Goal: Task Accomplishment & Management: Use online tool/utility

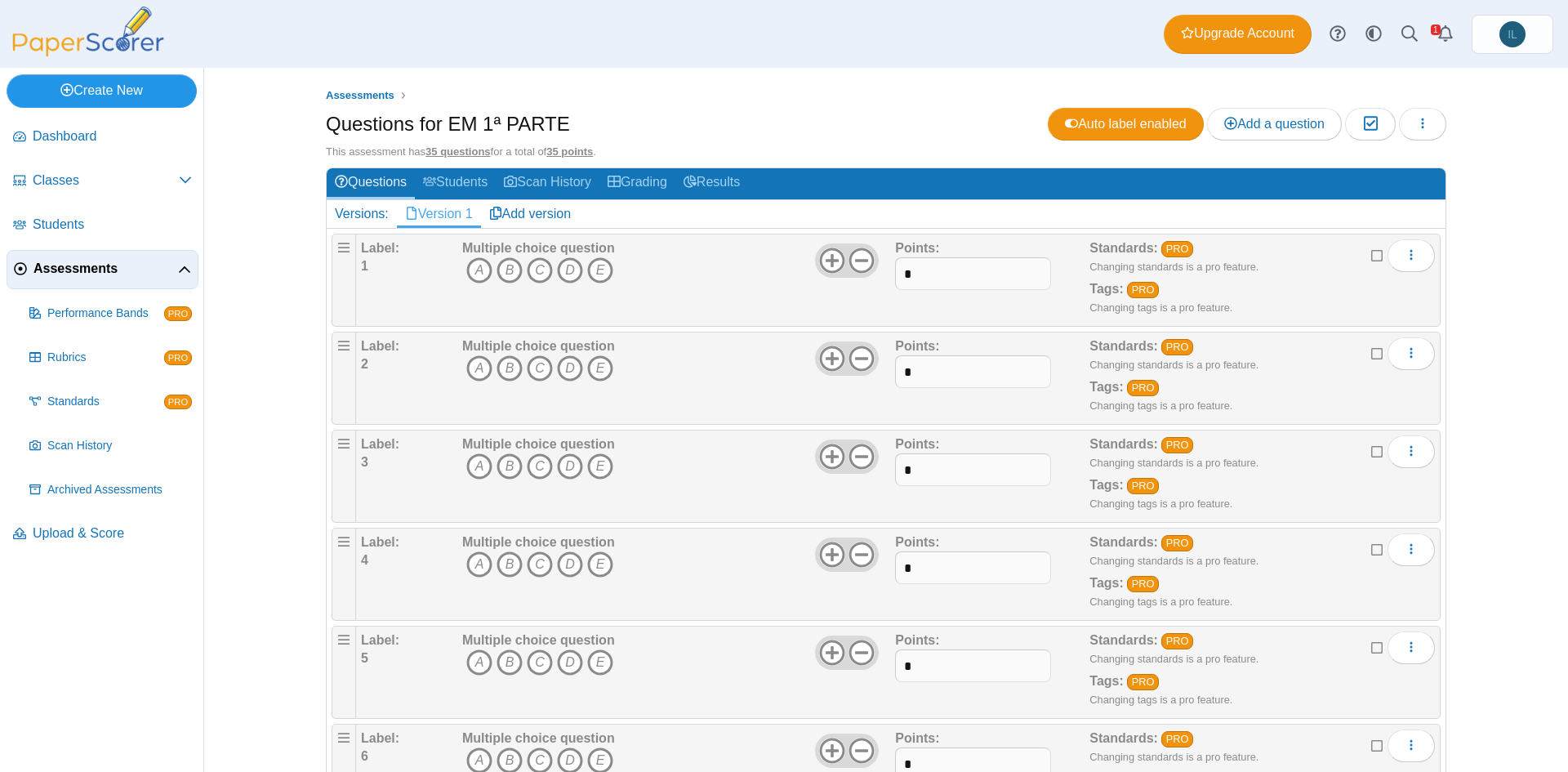
click at [109, 87] on link "Create New" at bounding box center [101, 91] width 190 height 33
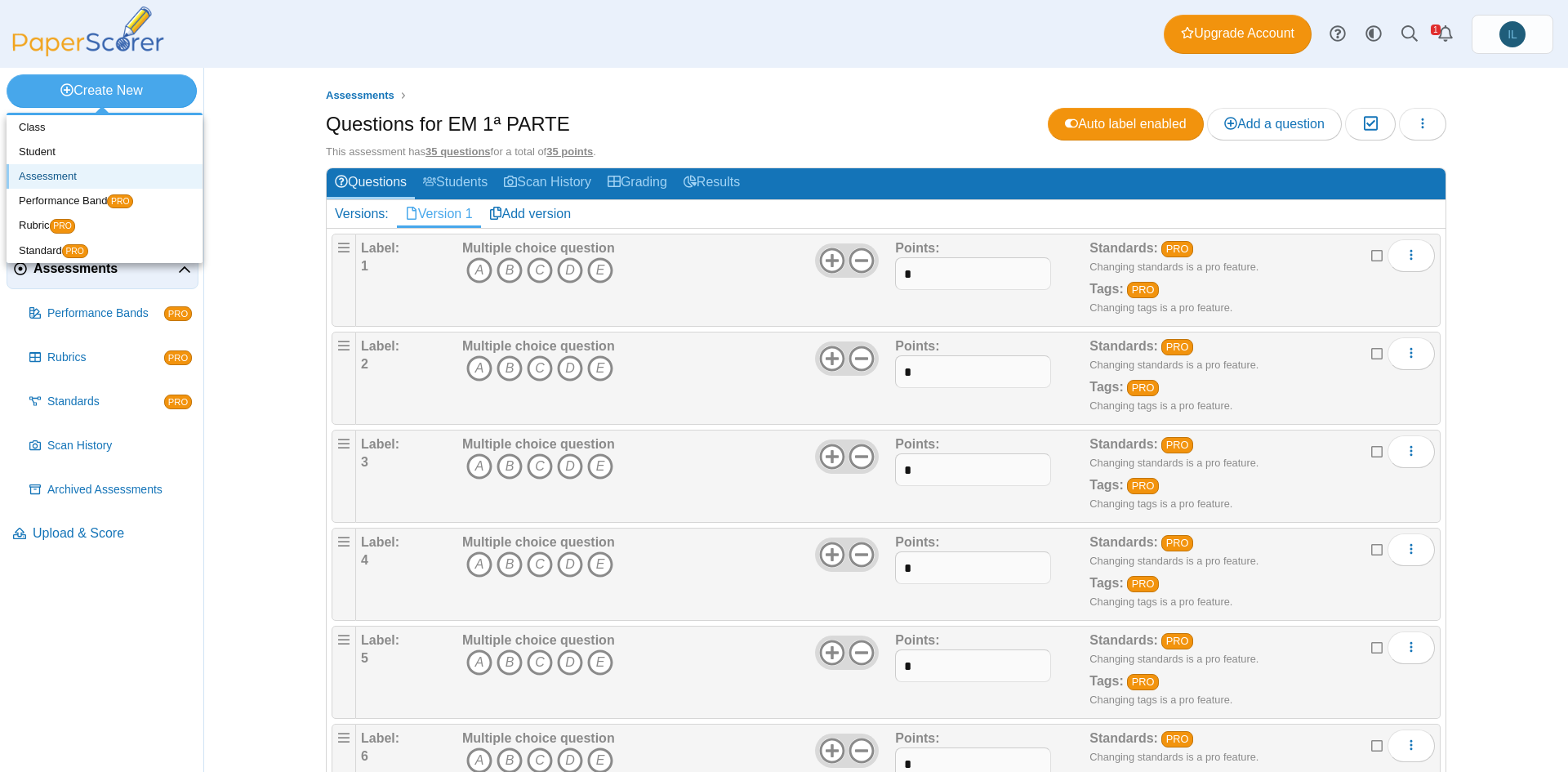
click at [87, 174] on link "Assessment" at bounding box center [104, 176] width 196 height 25
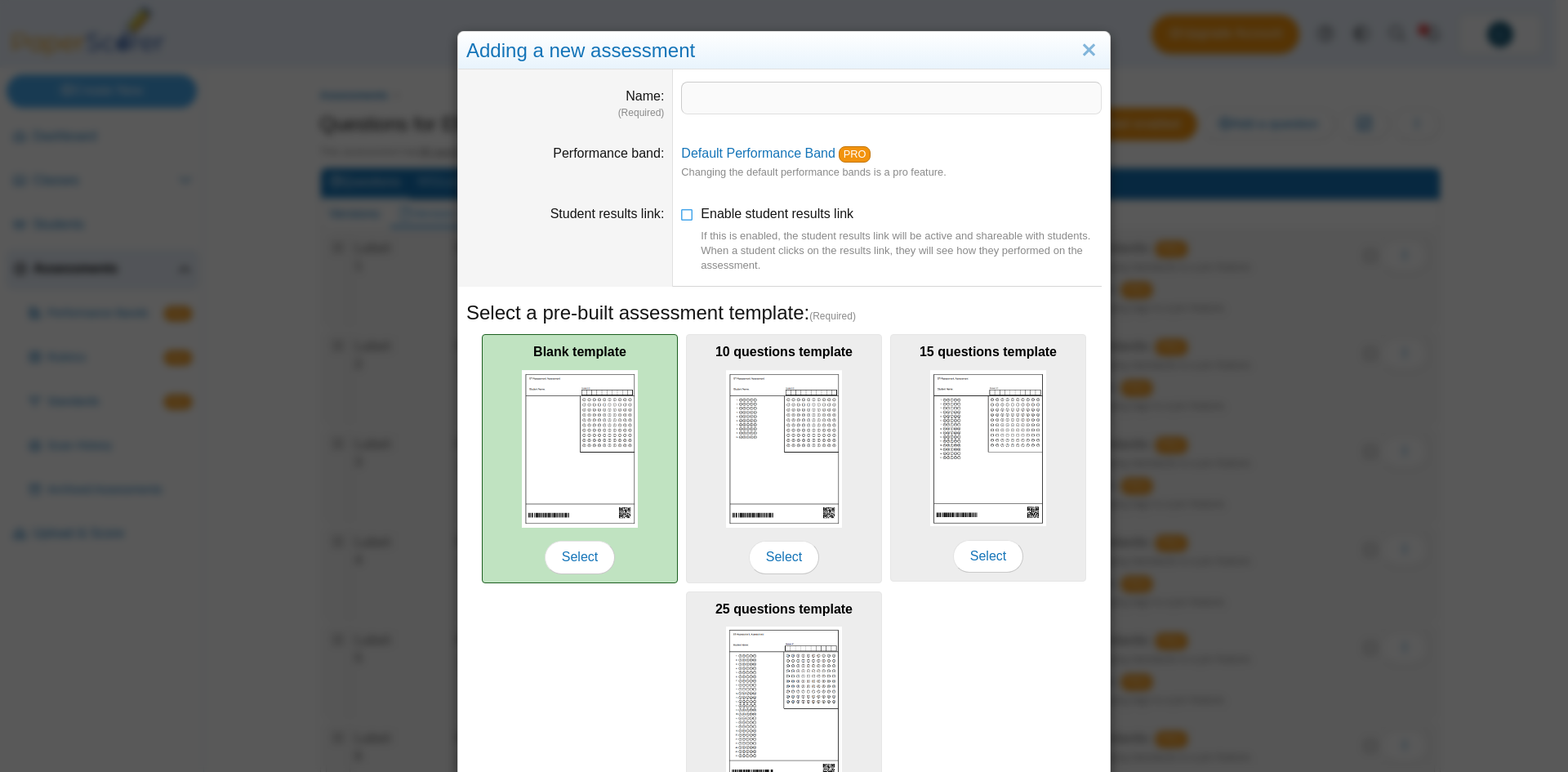
click at [545, 420] on img at bounding box center [579, 448] width 116 height 158
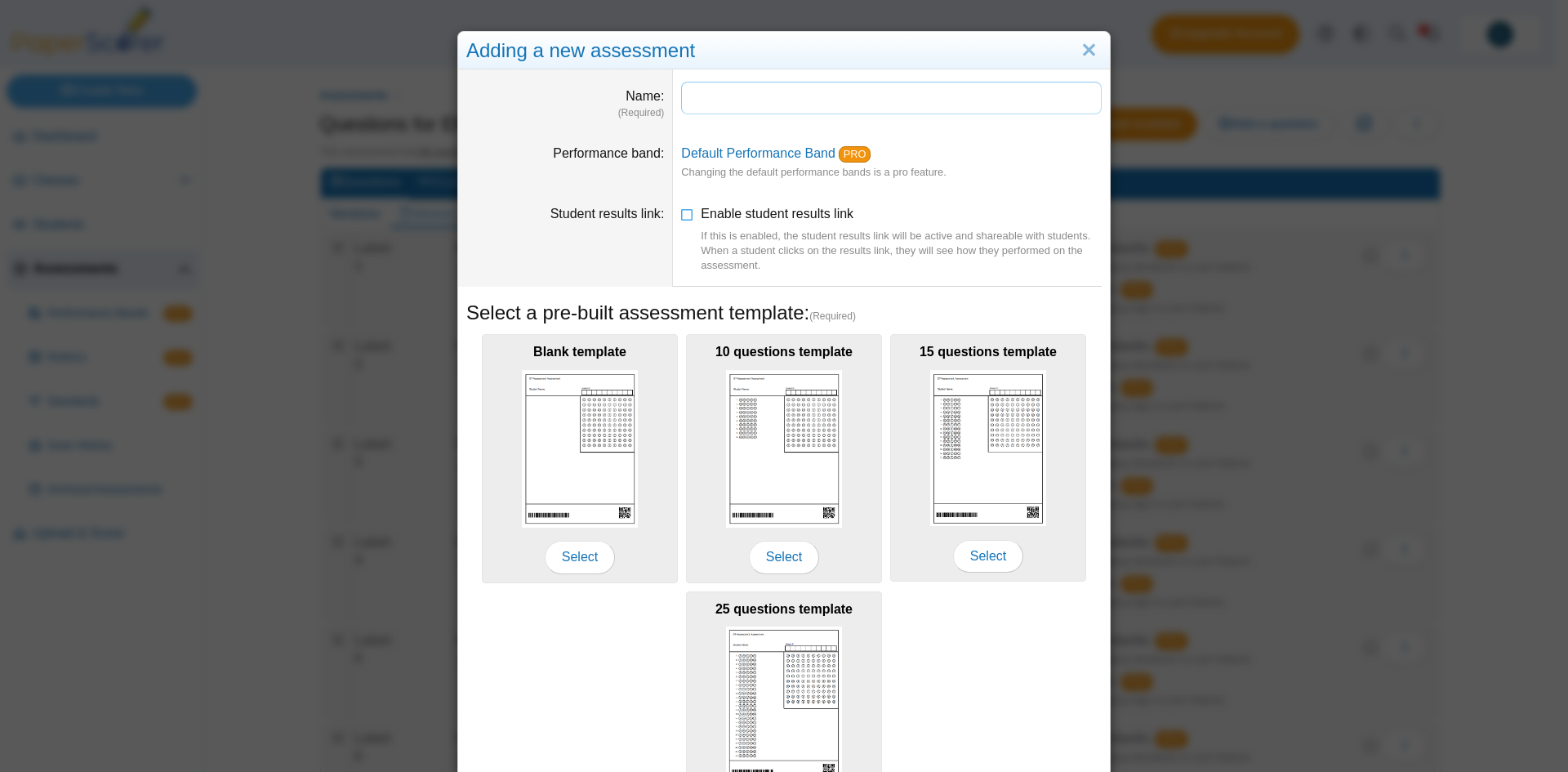
click at [748, 96] on input "Name" at bounding box center [891, 98] width 421 height 33
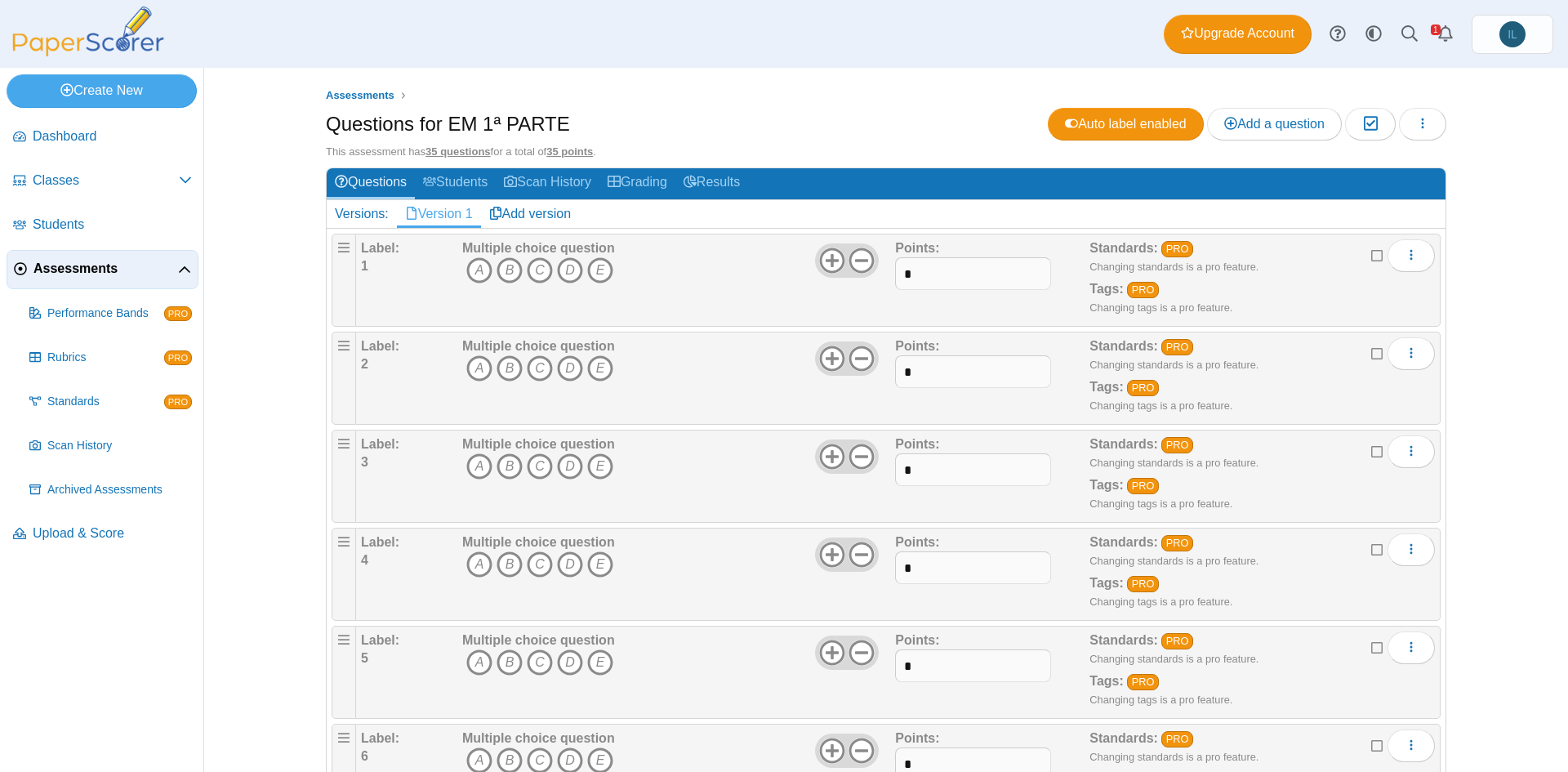
drag, startPoint x: 479, startPoint y: 121, endPoint x: 596, endPoint y: 129, distance: 117.3
click at [596, 129] on div "Questions for EM 1ª PARTE Auto label enabled Add a question Moderation 0" at bounding box center [886, 126] width 1121 height 36
drag, startPoint x: 552, startPoint y: 124, endPoint x: 478, endPoint y: 124, distance: 74.0
click at [478, 124] on div "Questions for EM 1ª PARTE Auto label enabled Add a question Moderation 0" at bounding box center [886, 126] width 1121 height 36
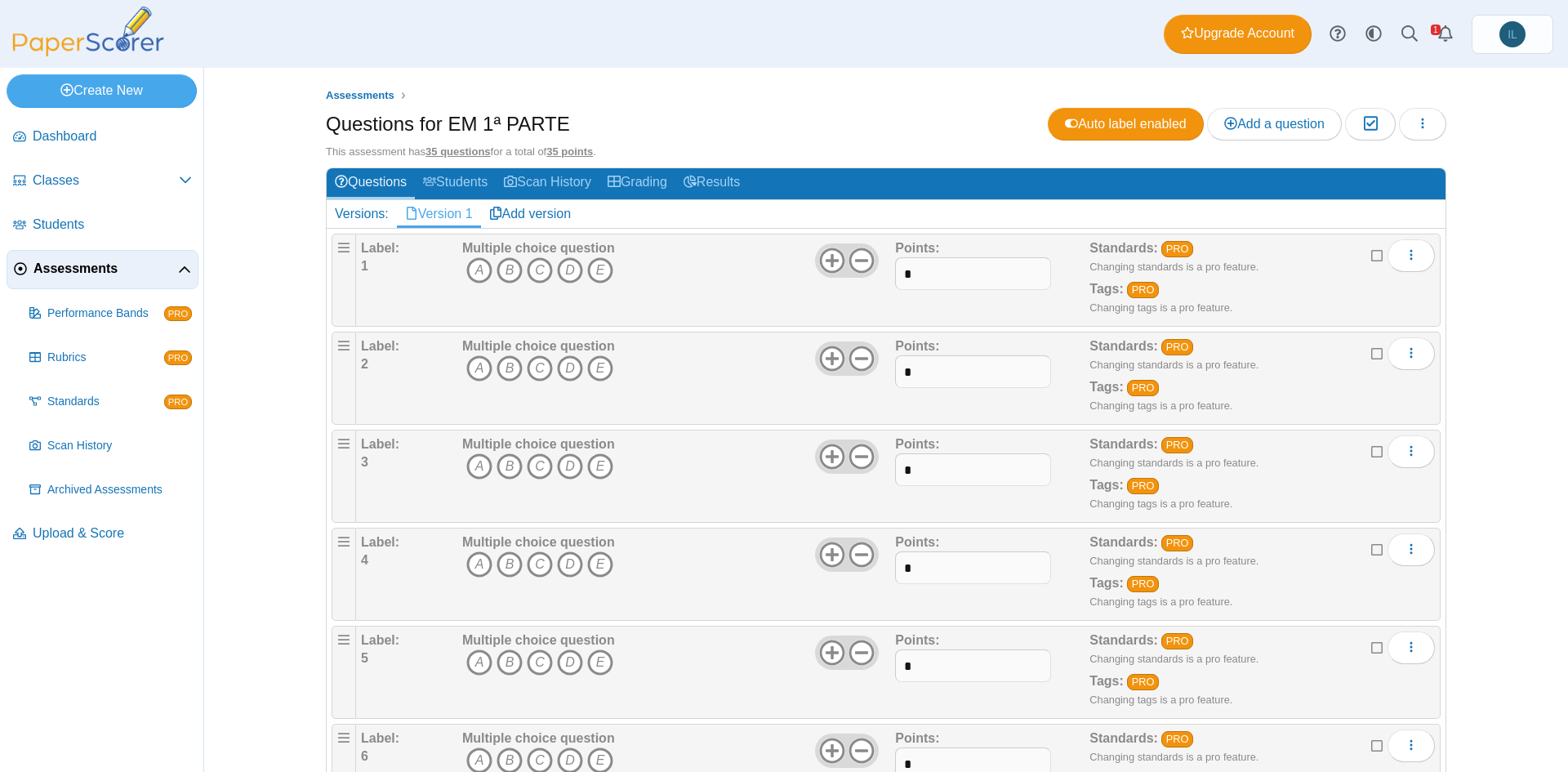
copy h1 "1ª PARTE"
click at [107, 90] on link "Create New" at bounding box center [101, 91] width 190 height 33
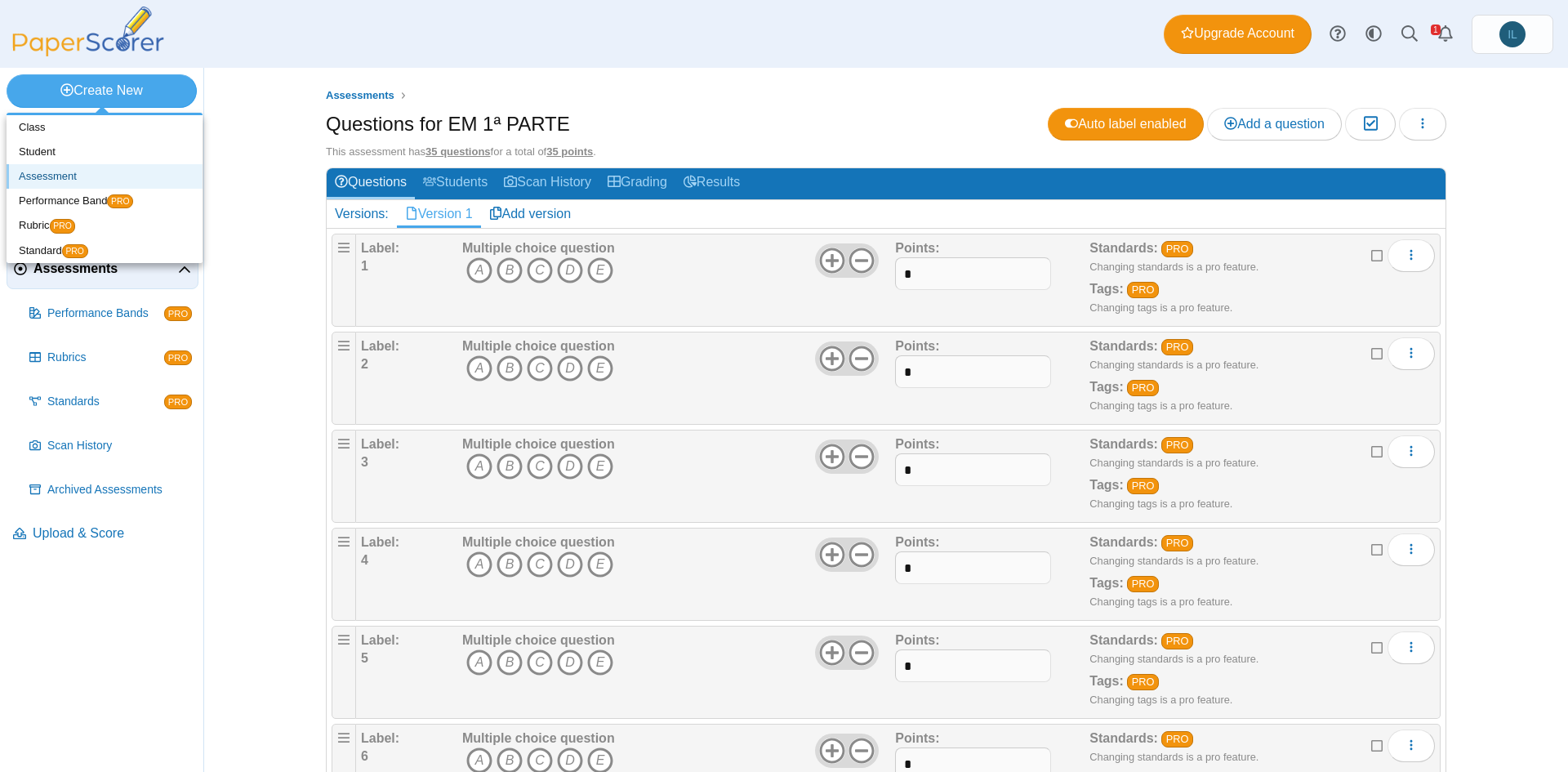
click at [150, 170] on link "Assessment" at bounding box center [104, 176] width 196 height 25
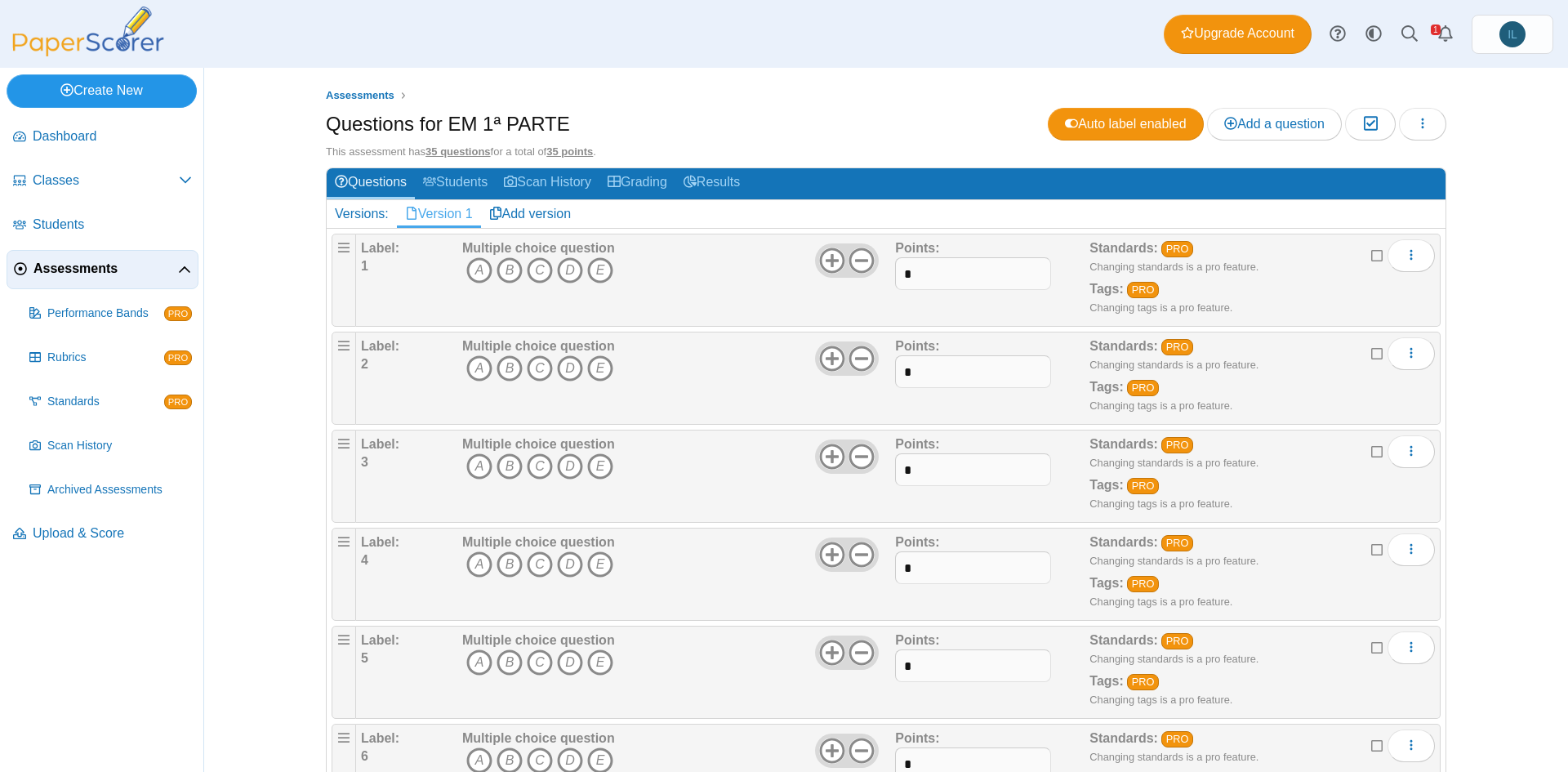
click at [128, 87] on link "Create New" at bounding box center [101, 91] width 190 height 33
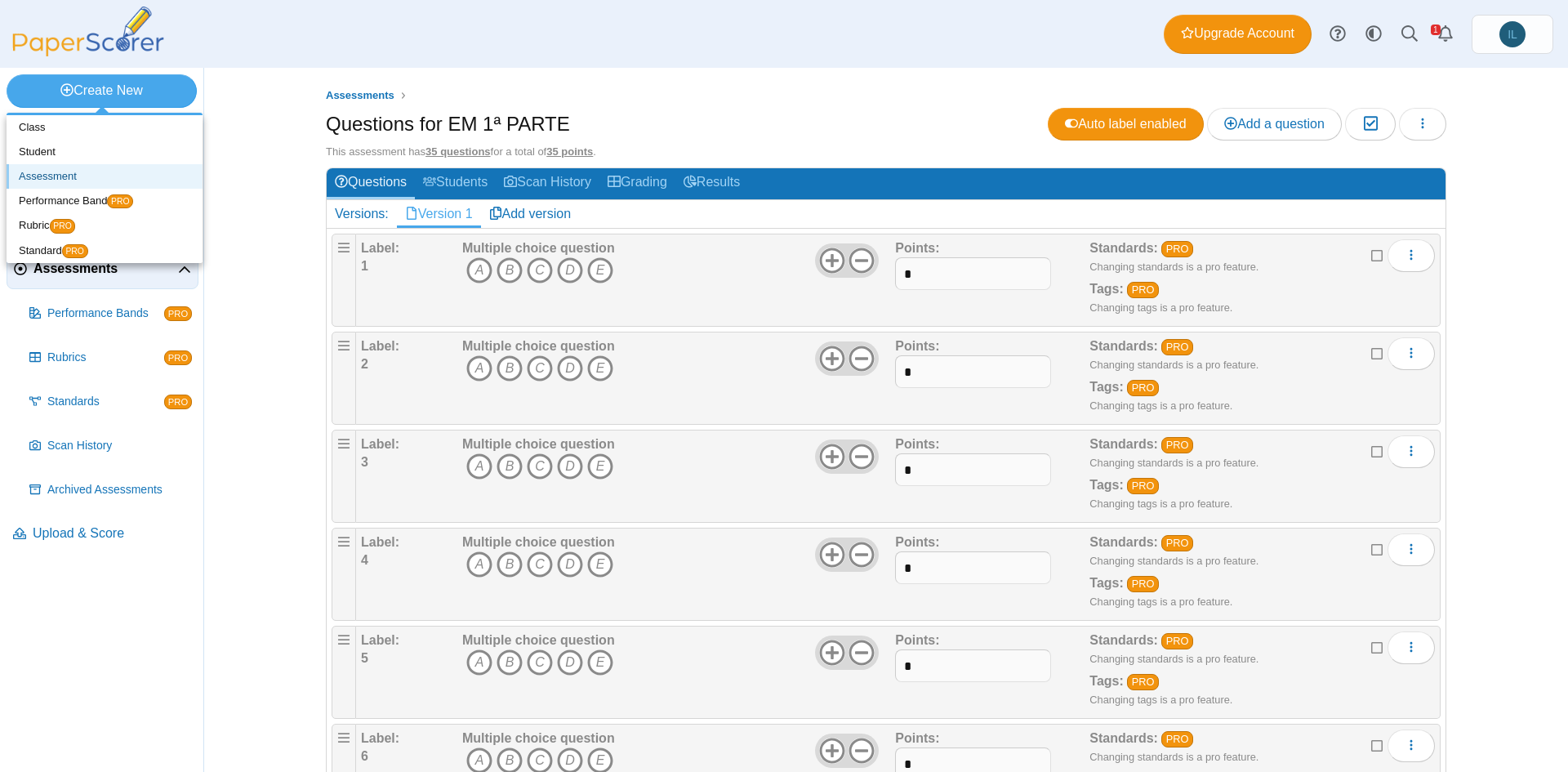
click at [79, 173] on link "Assessment" at bounding box center [104, 176] width 196 height 25
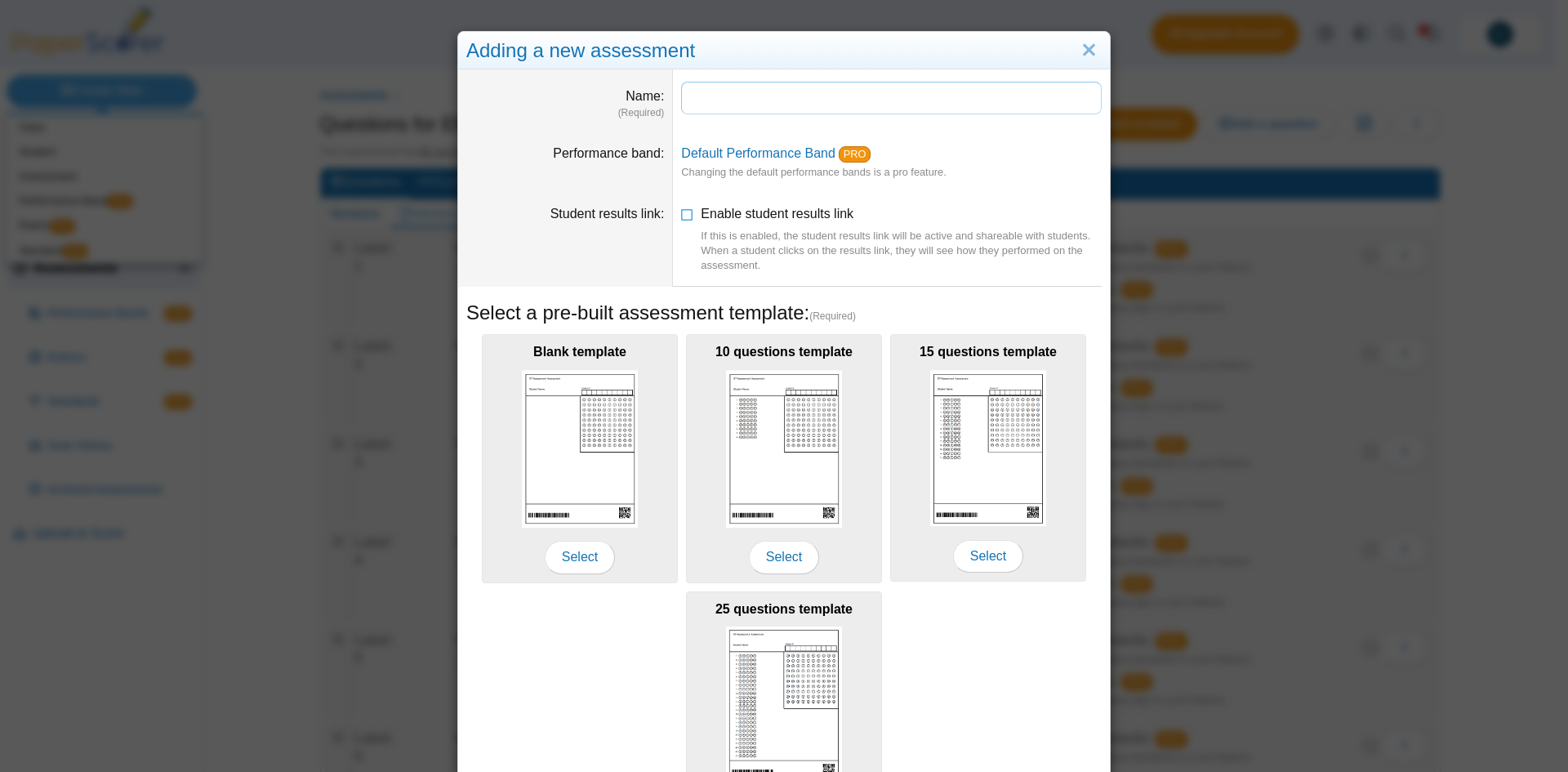
paste input "********"
click at [692, 100] on input "********" at bounding box center [891, 98] width 421 height 33
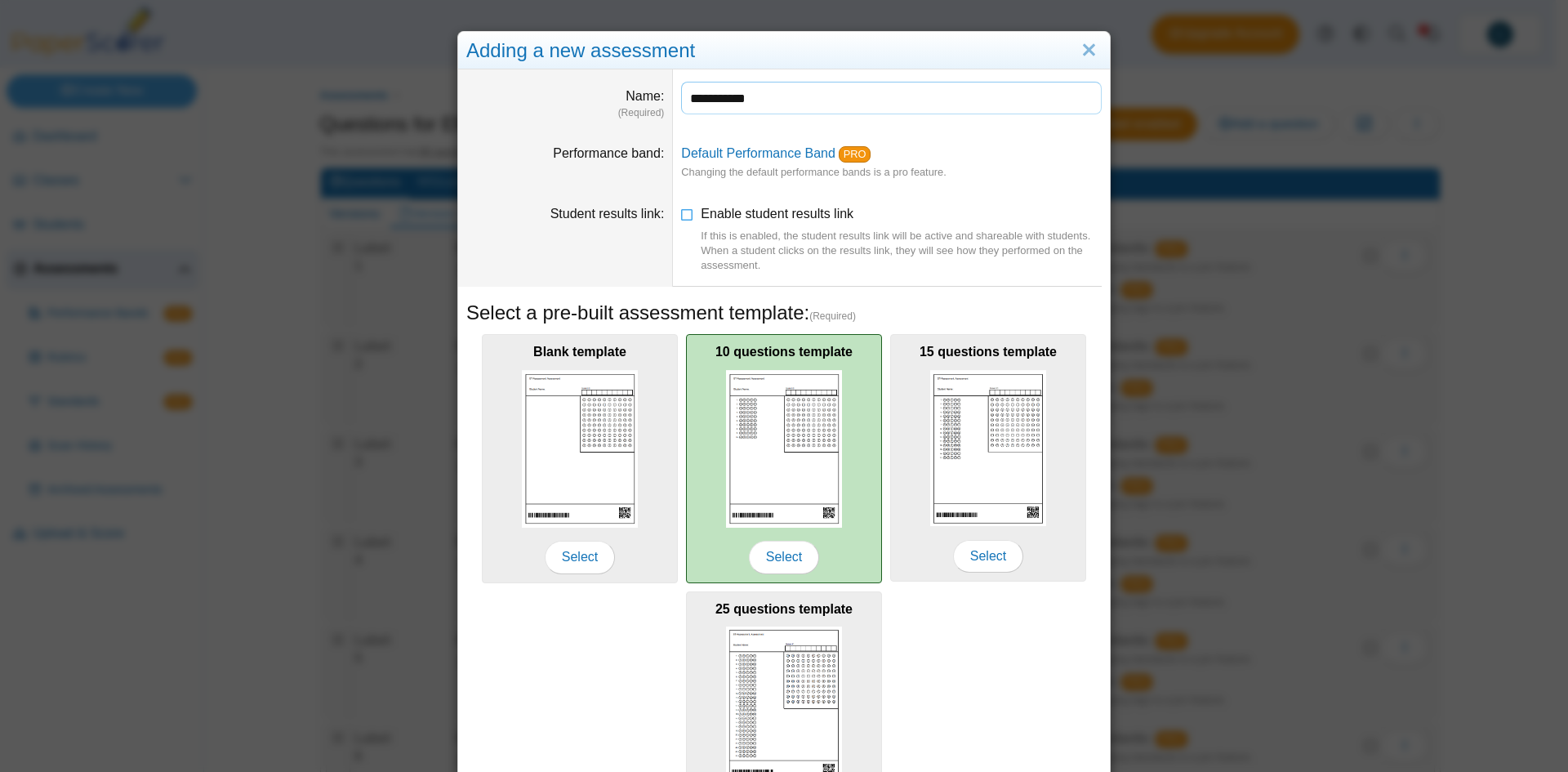
scroll to position [131, 0]
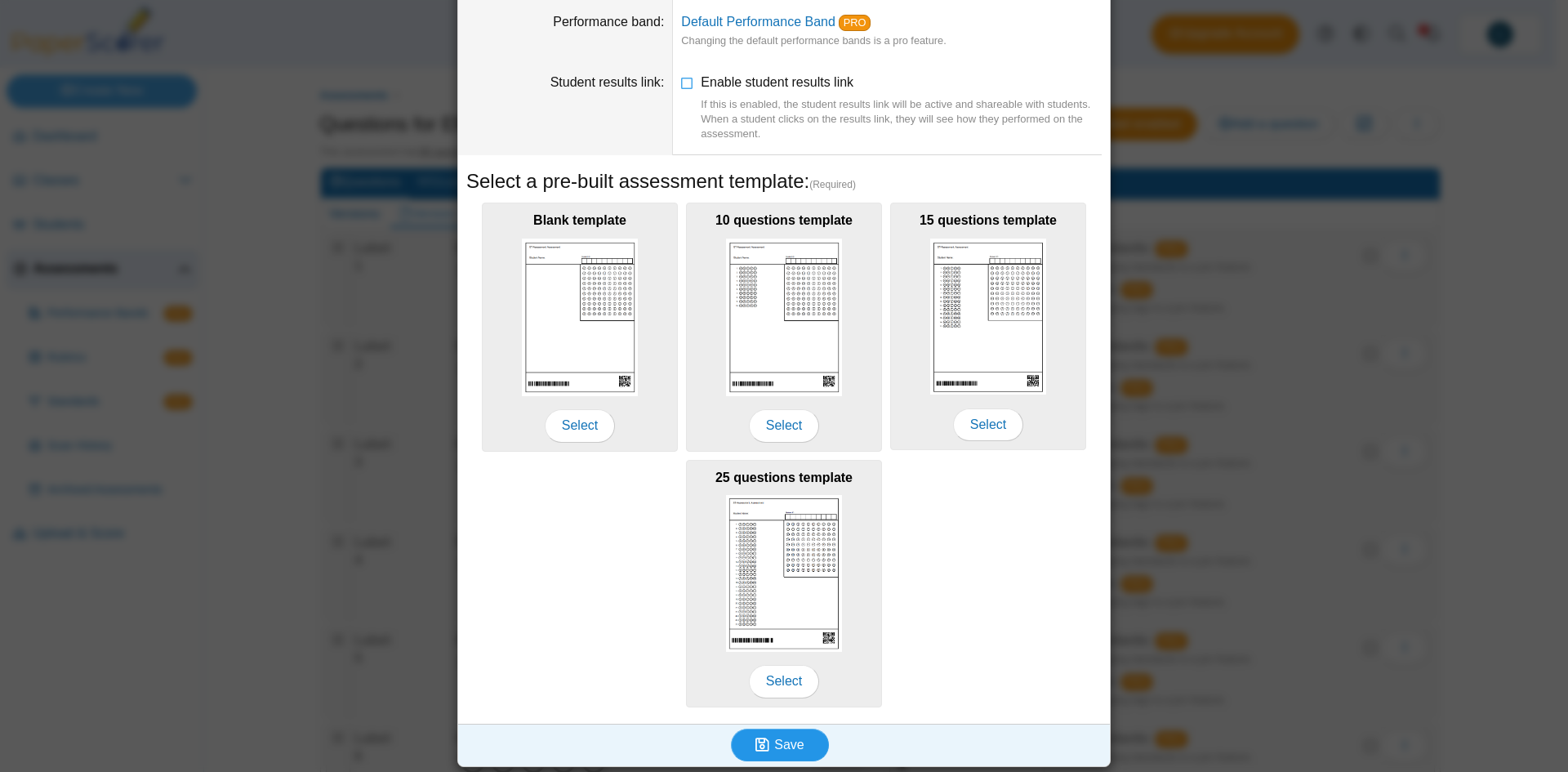
type input "**********"
click at [773, 750] on button "Save" at bounding box center [780, 745] width 98 height 33
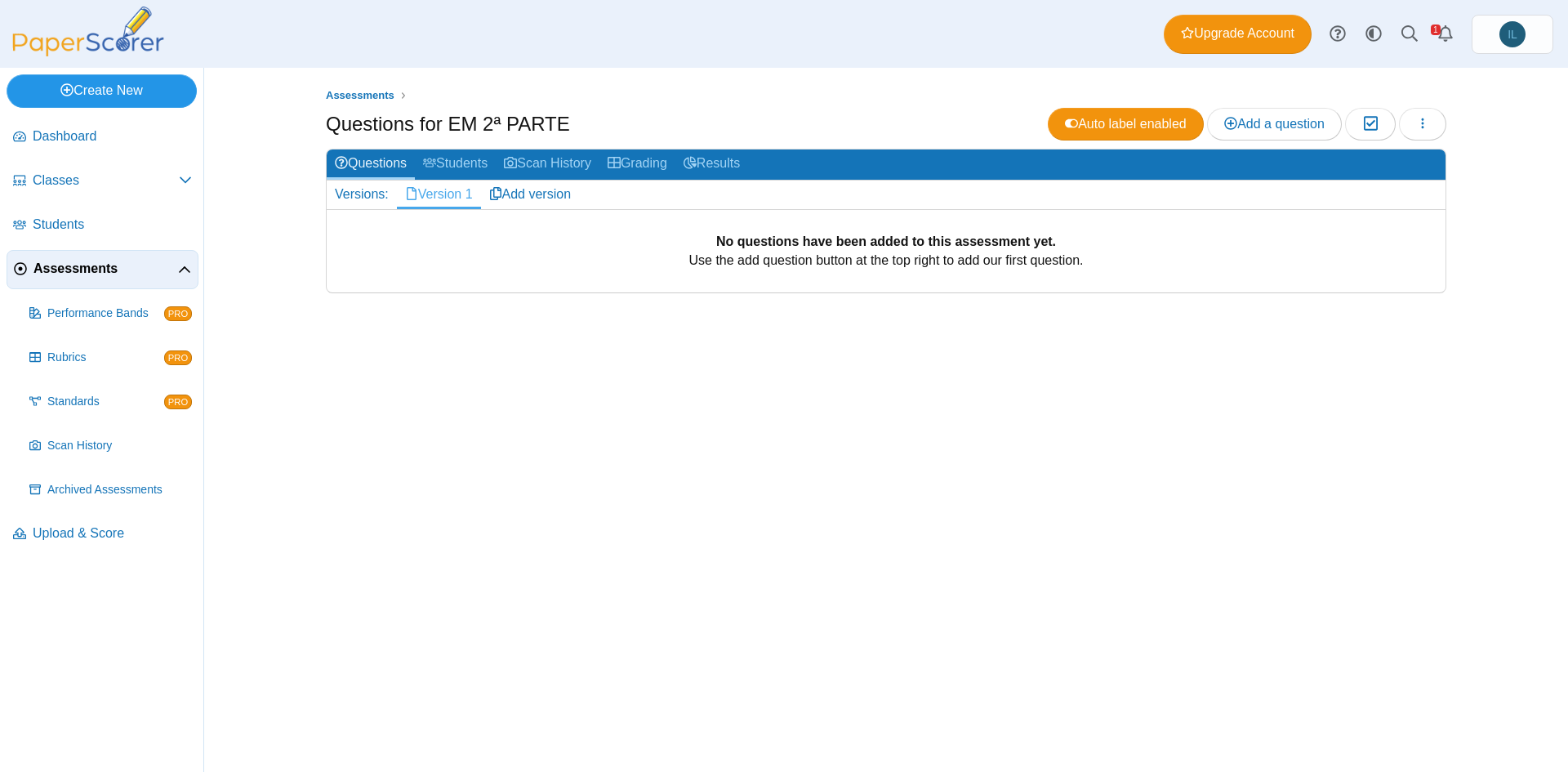
click at [117, 84] on link "Create New" at bounding box center [101, 91] width 190 height 33
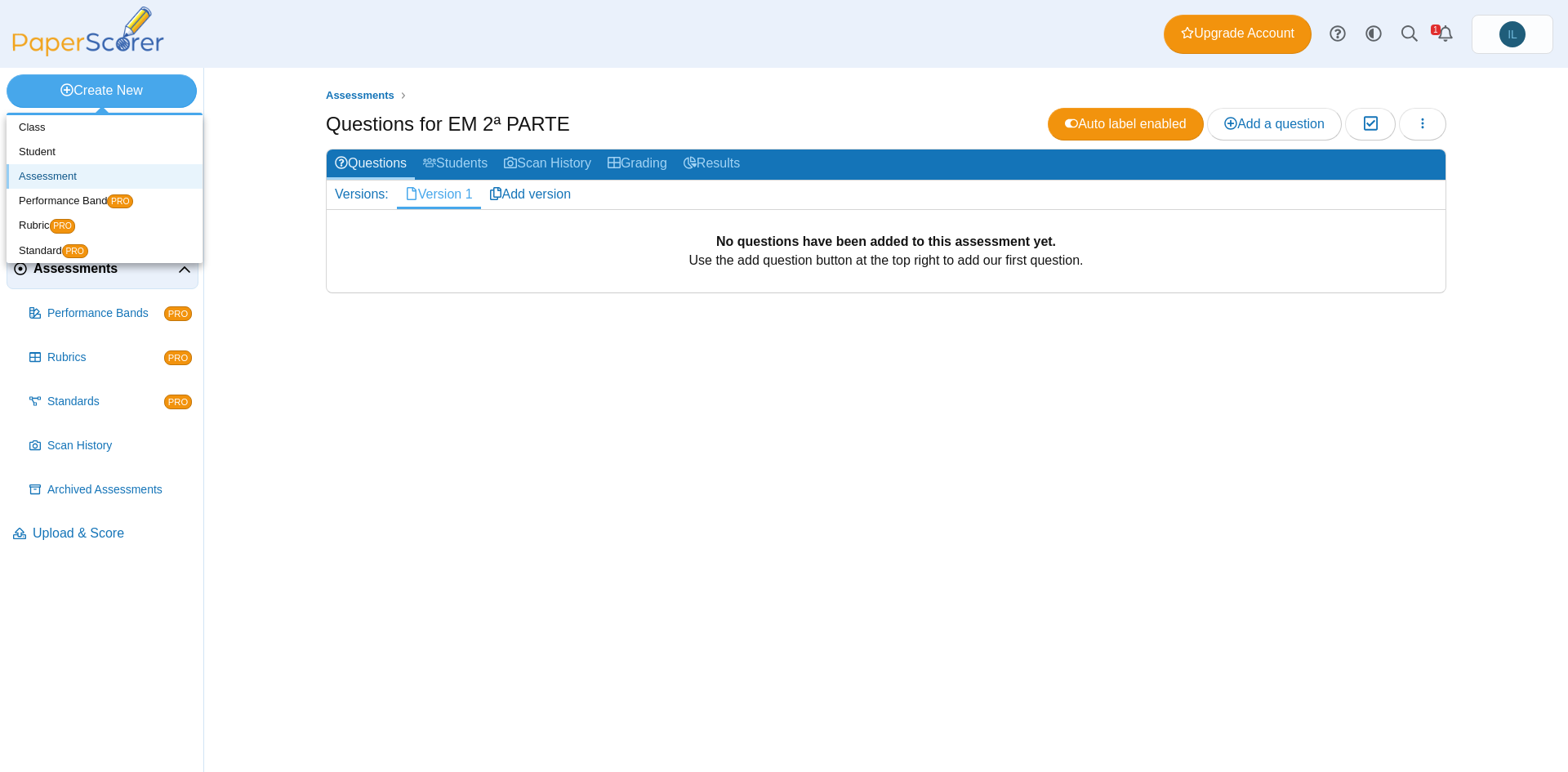
click at [106, 179] on link "Assessment" at bounding box center [104, 176] width 196 height 25
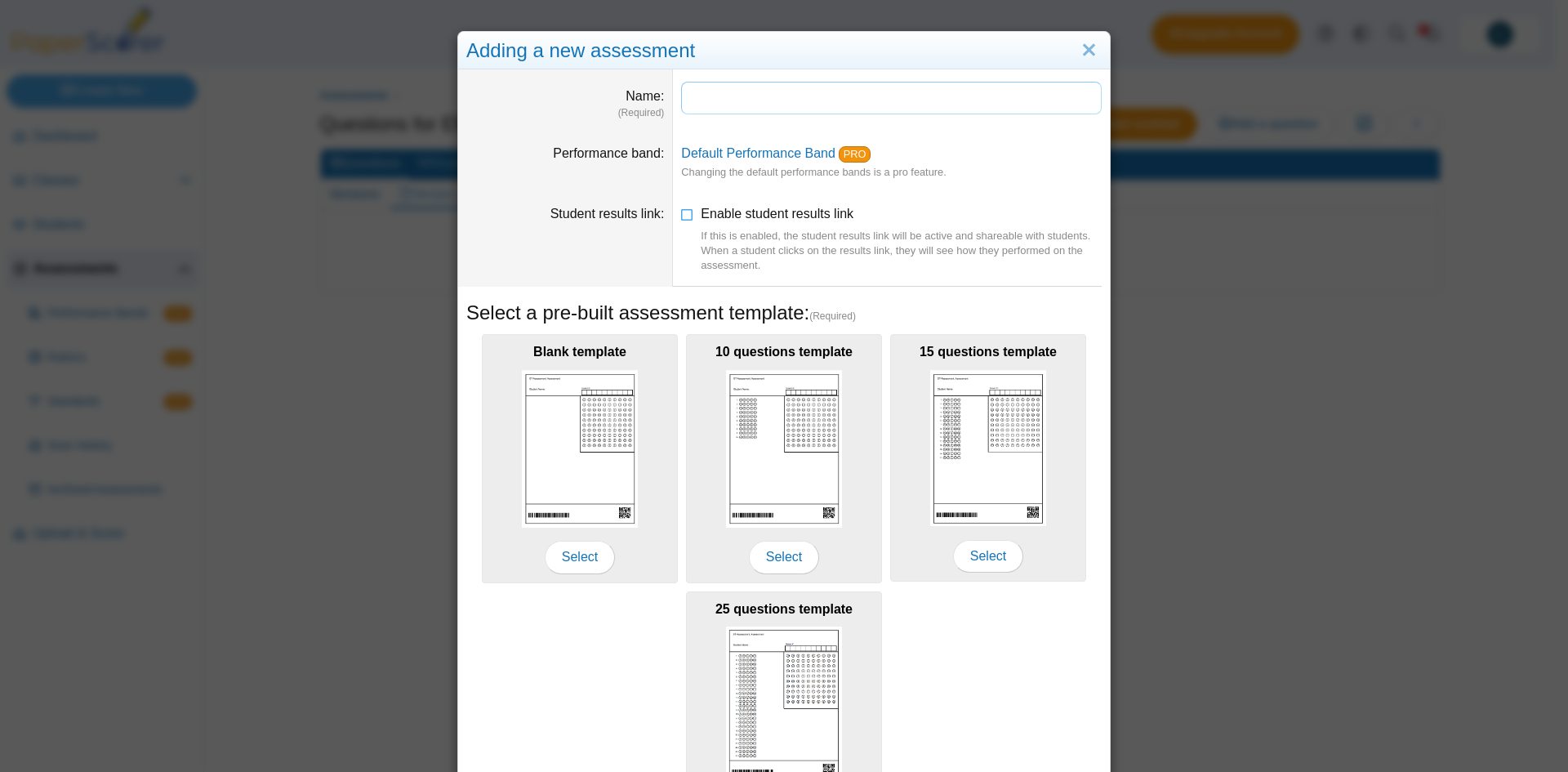
paste input "********"
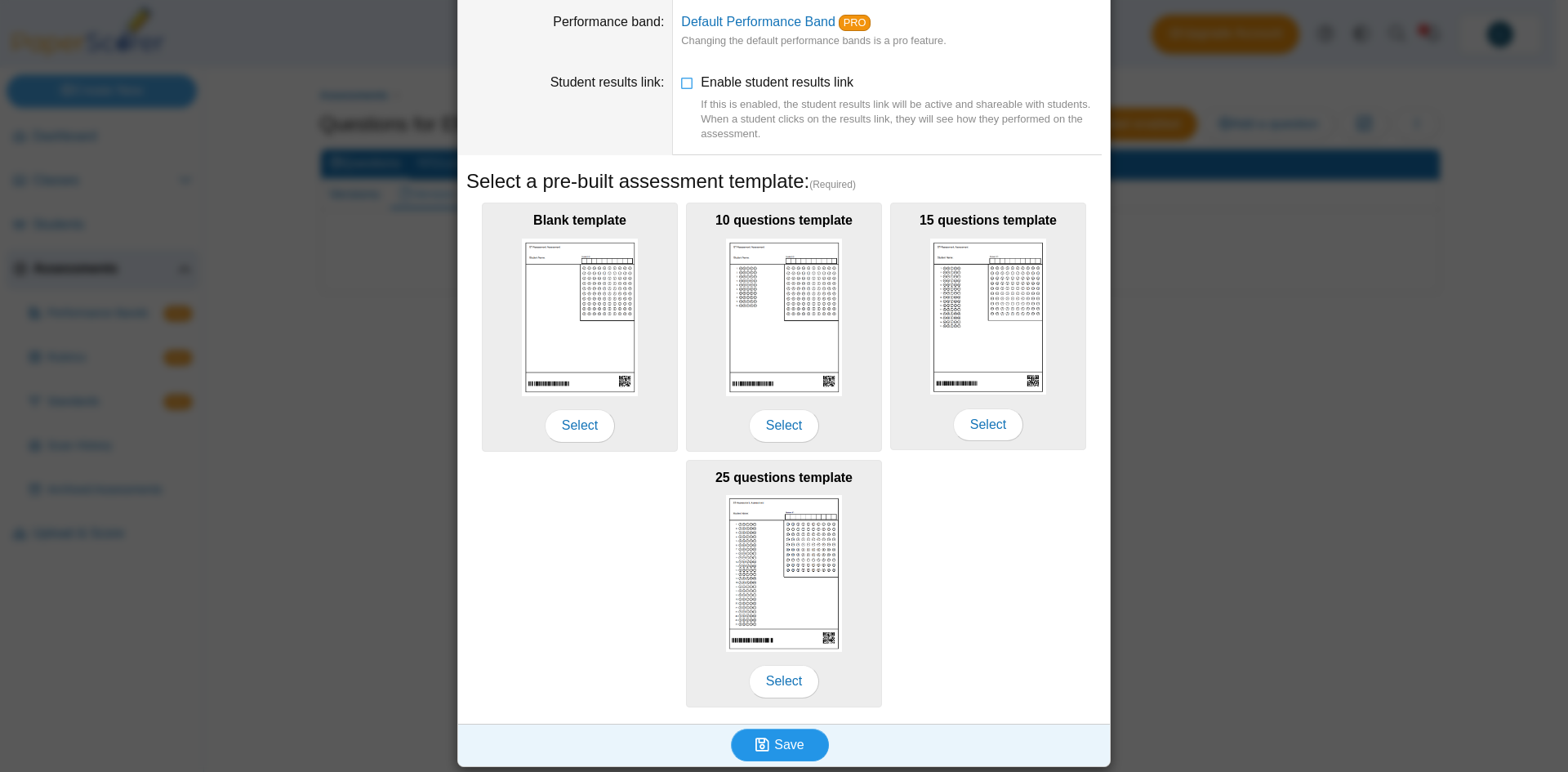
type input "**********"
click at [794, 751] on button "Save" at bounding box center [780, 745] width 98 height 33
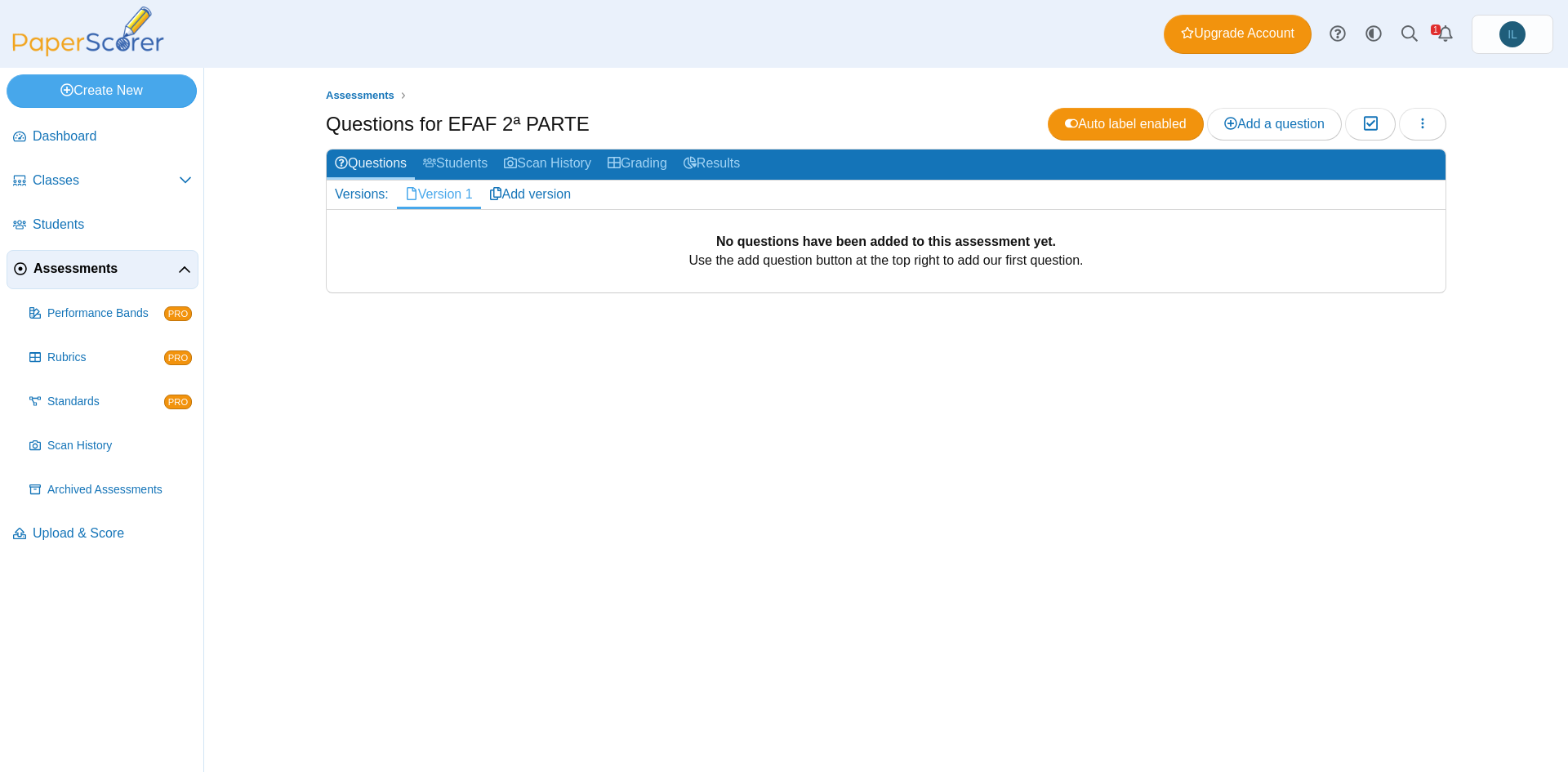
click at [455, 129] on h1 "Questions for EFAF 2ª PARTE" at bounding box center [457, 124] width 263 height 27
click at [1270, 125] on span "Add a question" at bounding box center [1274, 123] width 100 height 14
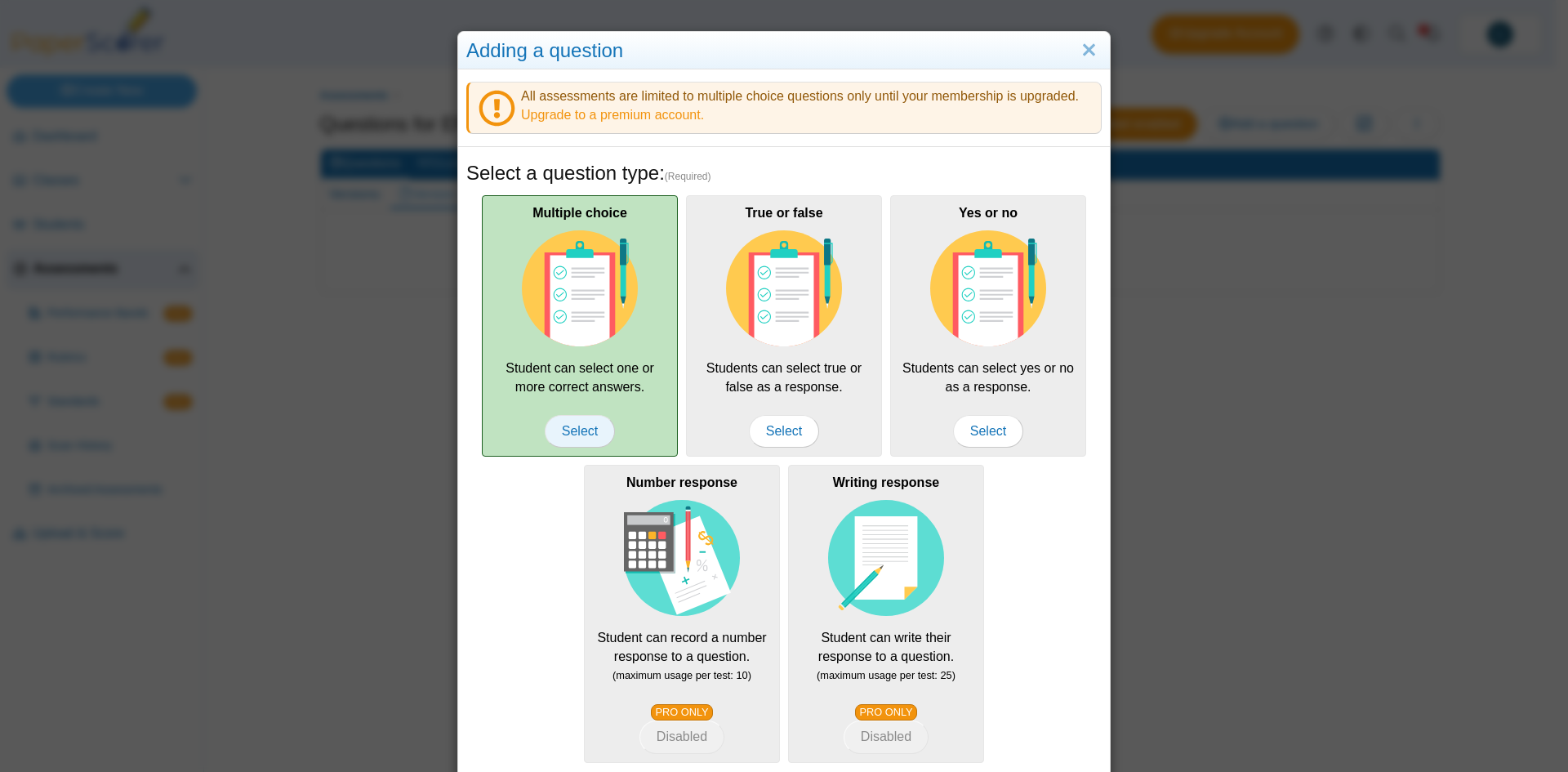
click at [554, 422] on span "Select" at bounding box center [579, 431] width 70 height 33
click at [602, 270] on img at bounding box center [579, 288] width 116 height 116
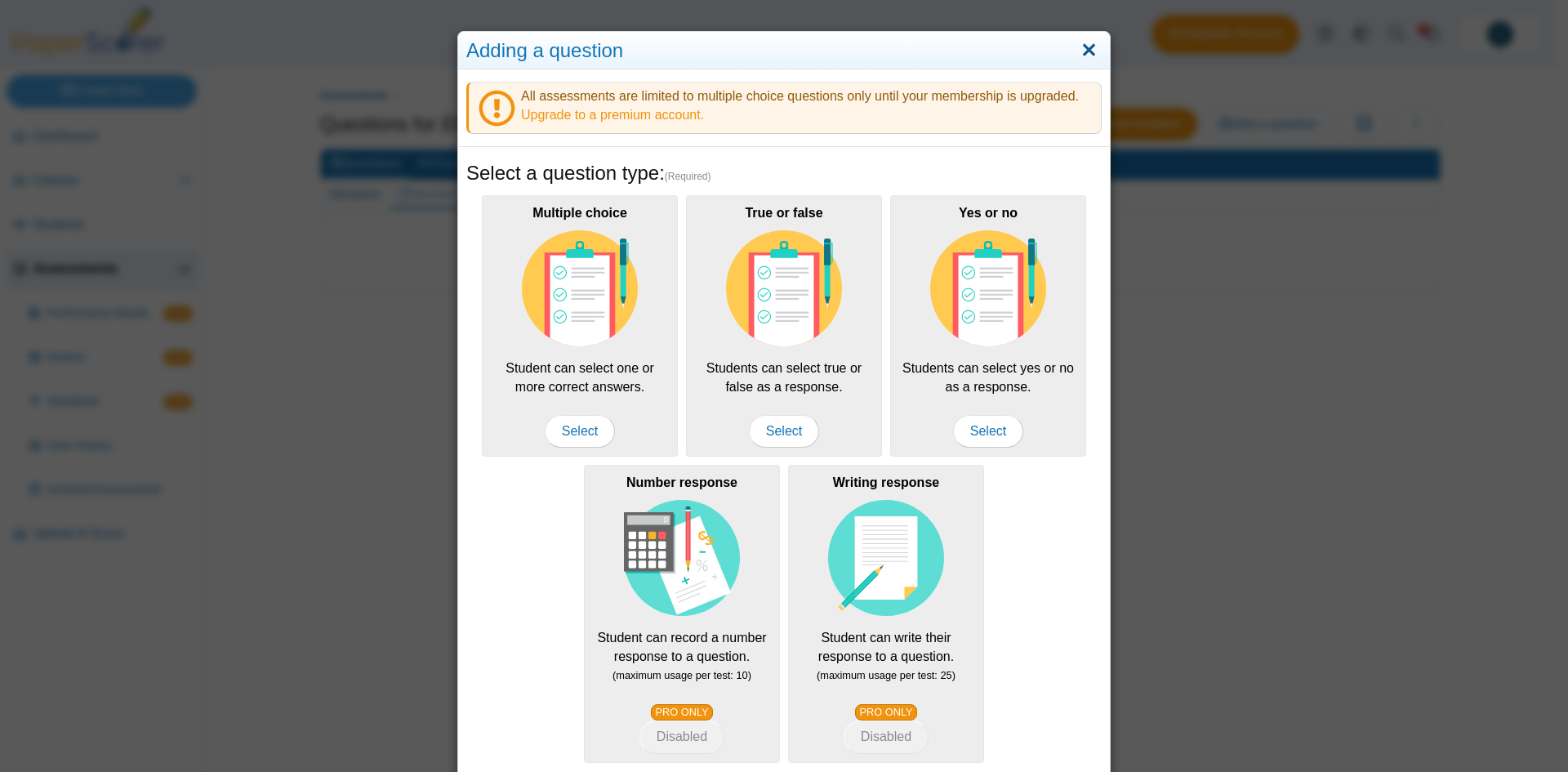
click at [1087, 48] on link "Close" at bounding box center [1089, 50] width 26 height 27
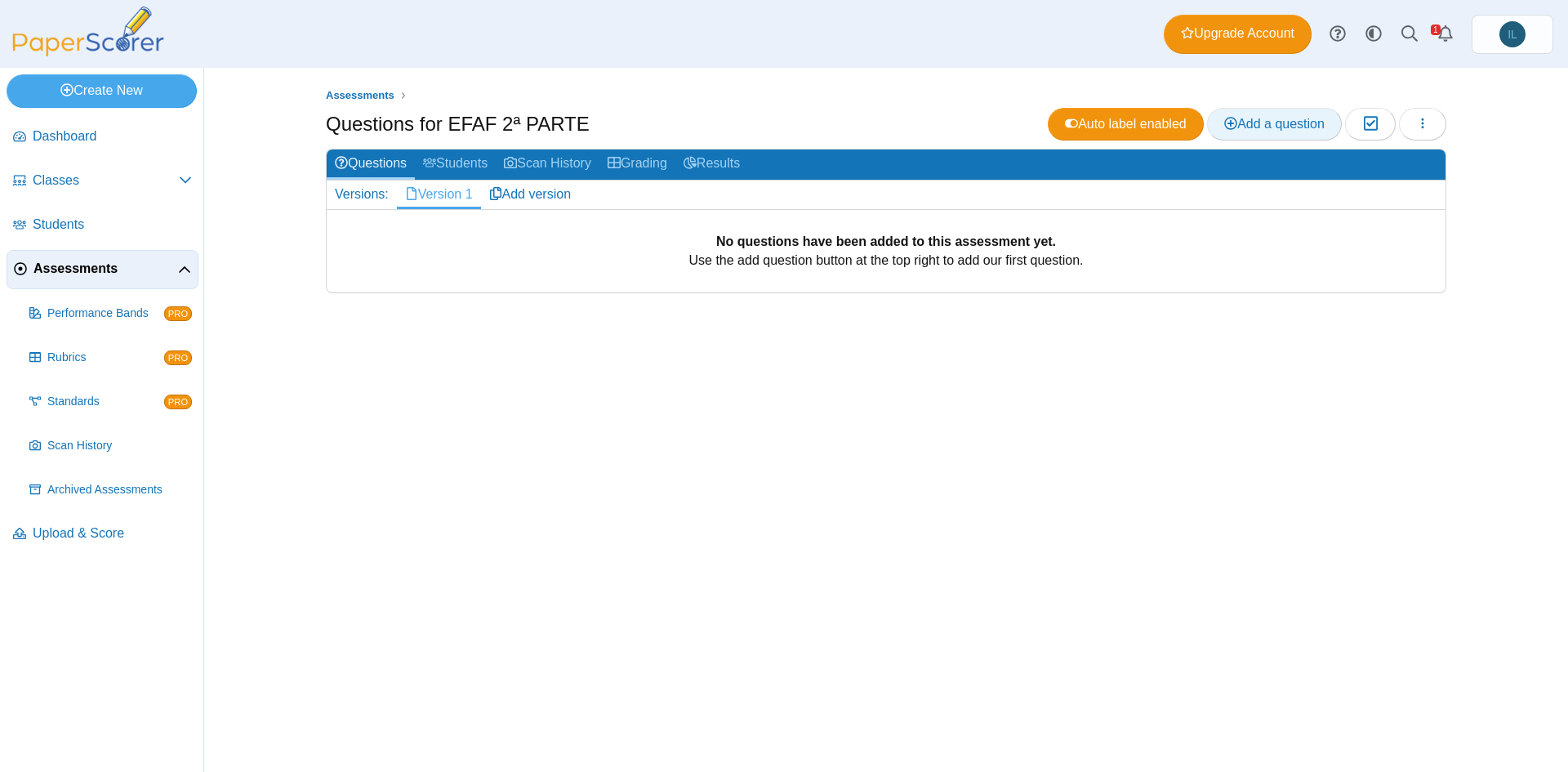
click at [1237, 118] on span "Add a question" at bounding box center [1274, 123] width 100 height 14
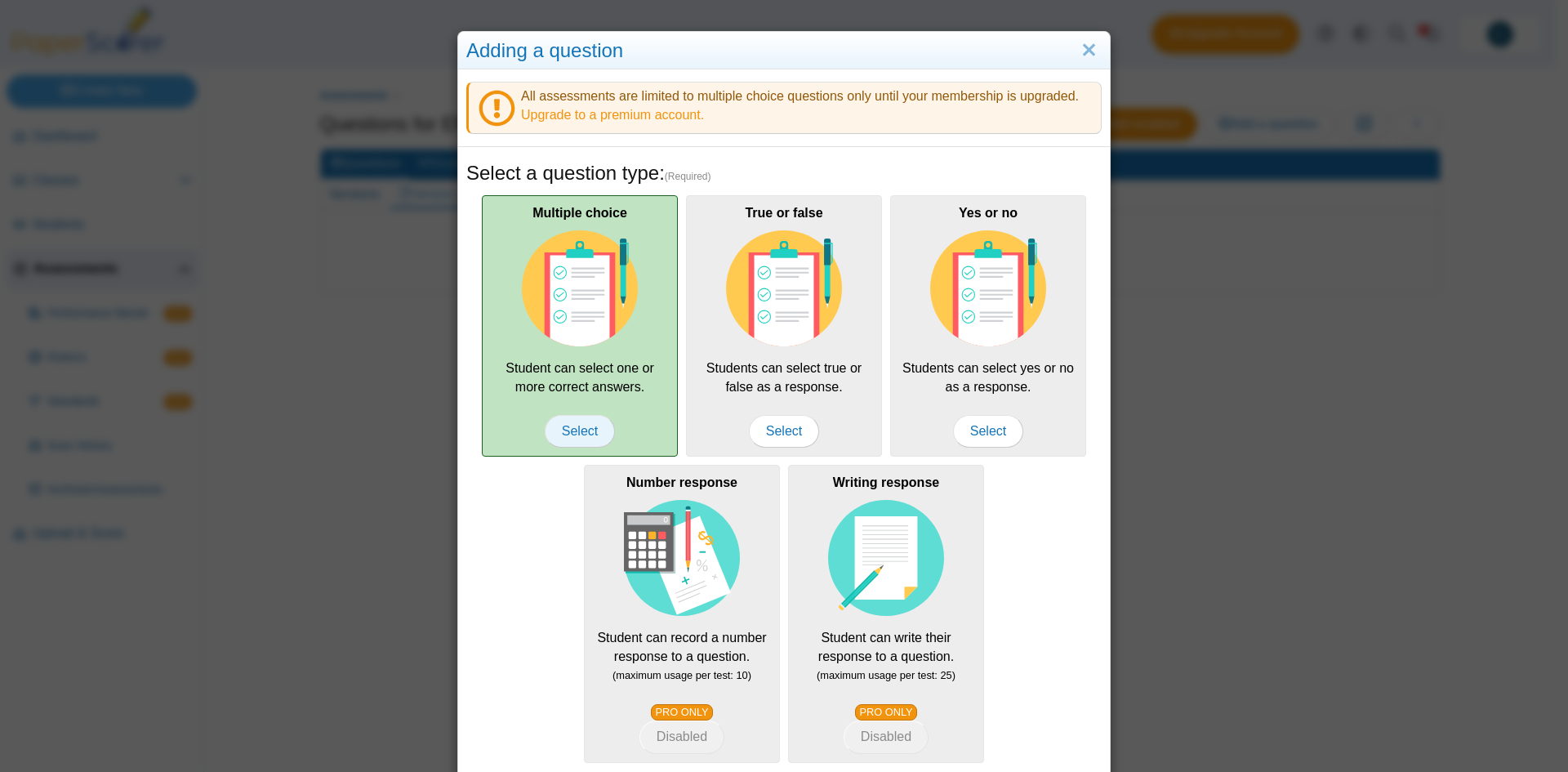
click at [569, 431] on span "Select" at bounding box center [579, 431] width 70 height 33
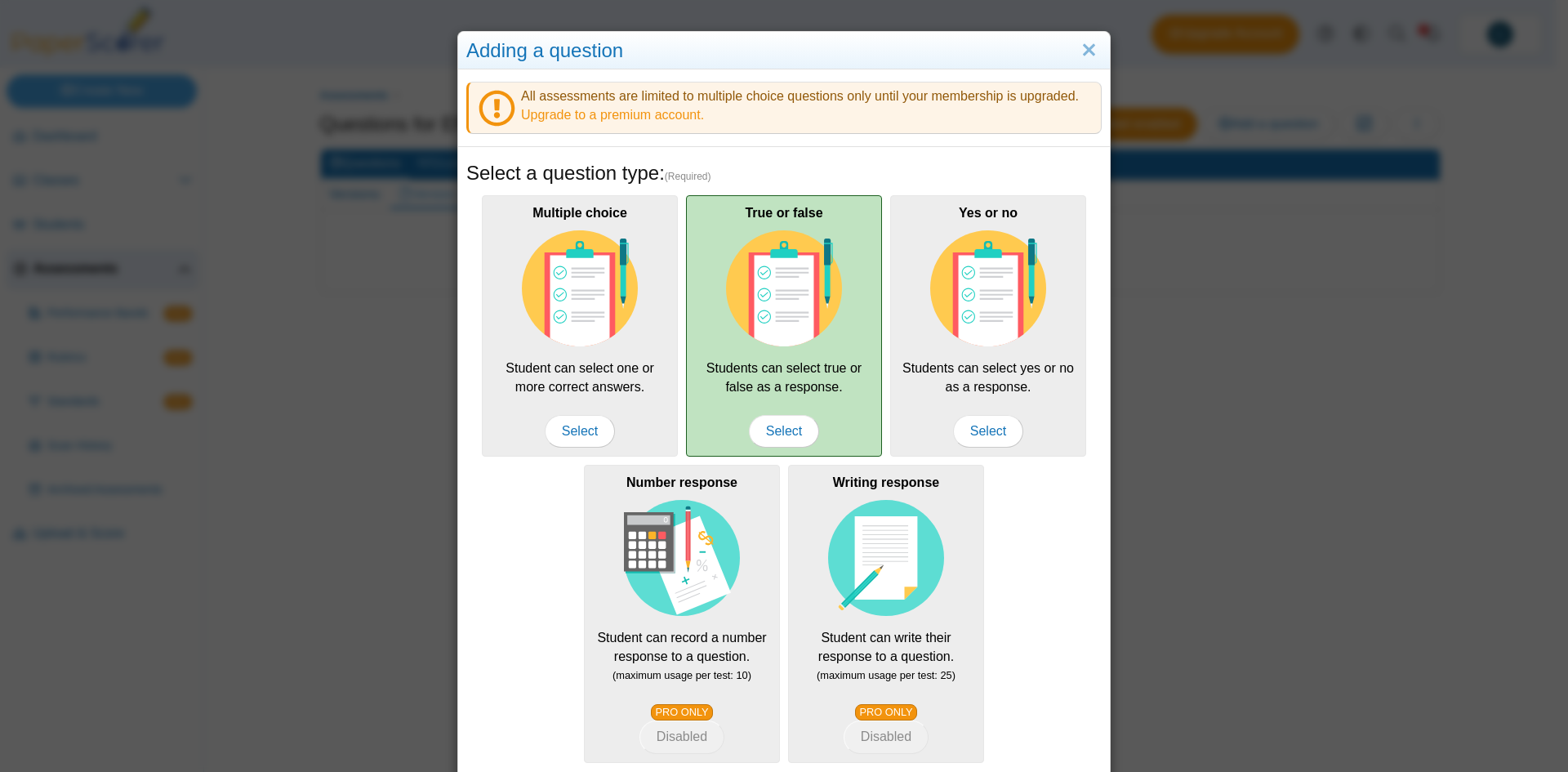
scroll to position [149, 0]
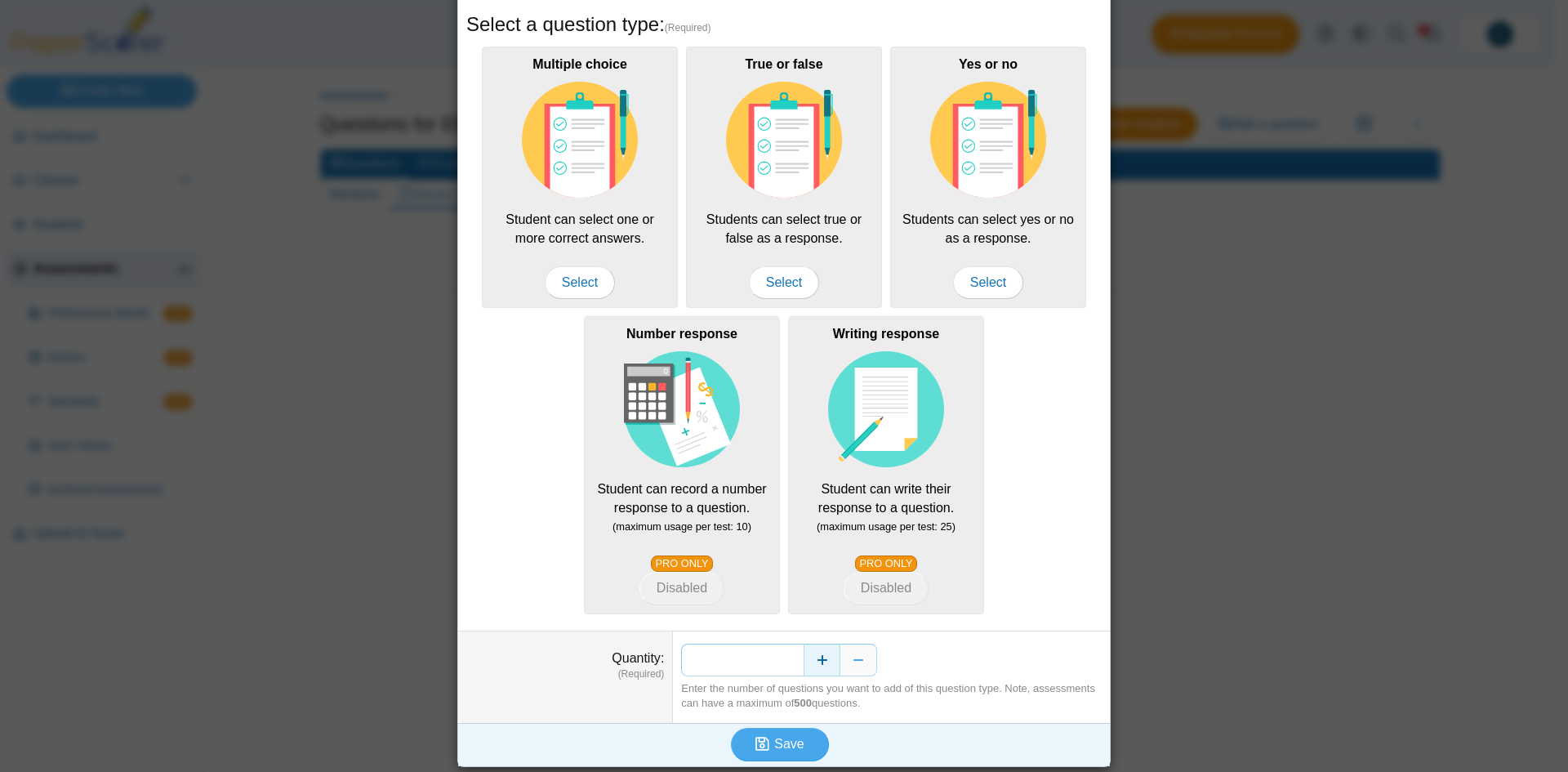
drag, startPoint x: 782, startPoint y: 649, endPoint x: 808, endPoint y: 658, distance: 27.5
click at [808, 658] on div "*" at bounding box center [891, 660] width 421 height 33
type input "**"
click at [782, 751] on button "Save" at bounding box center [780, 744] width 98 height 33
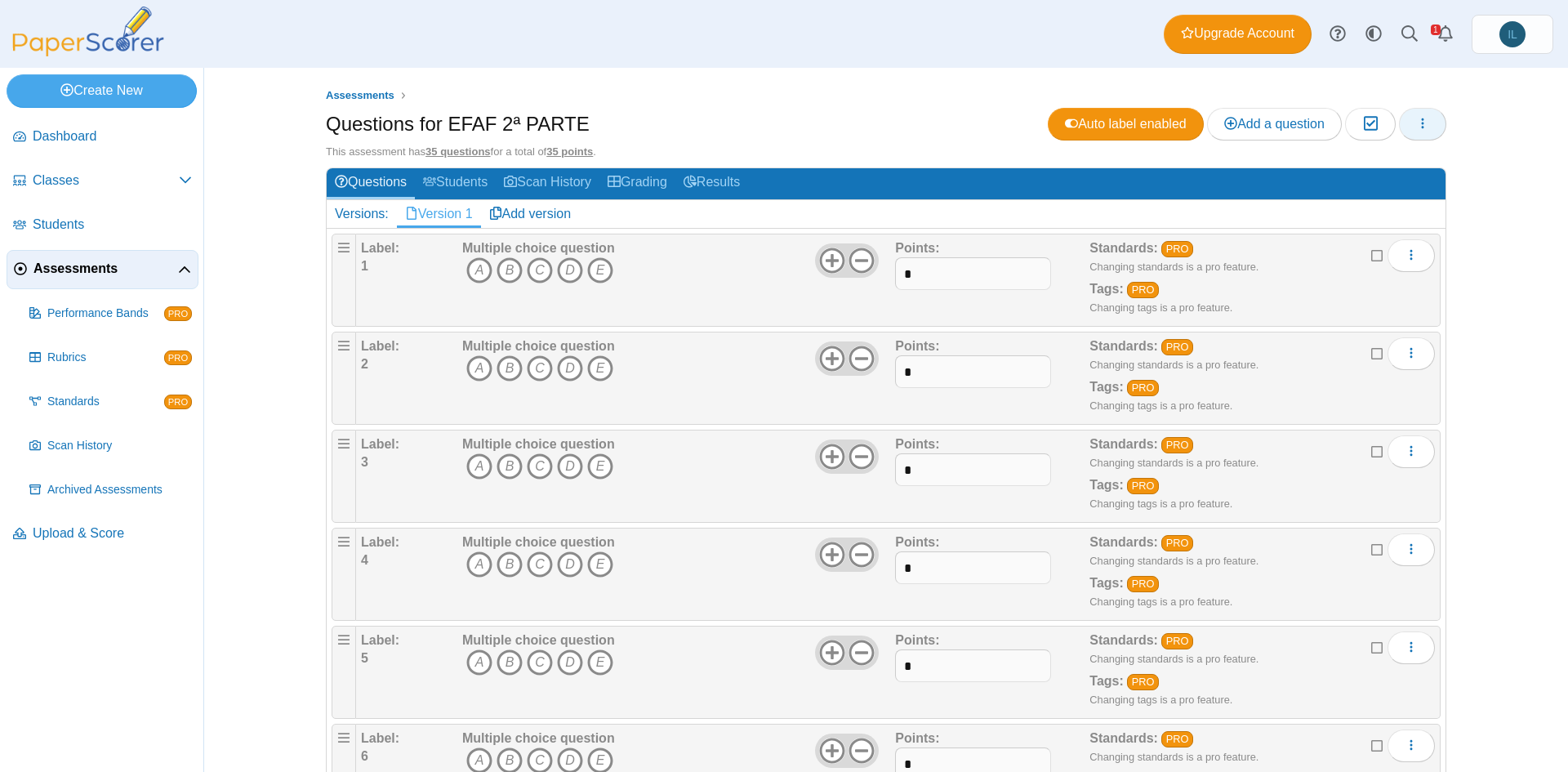
click at [1426, 125] on button "button" at bounding box center [1422, 124] width 47 height 33
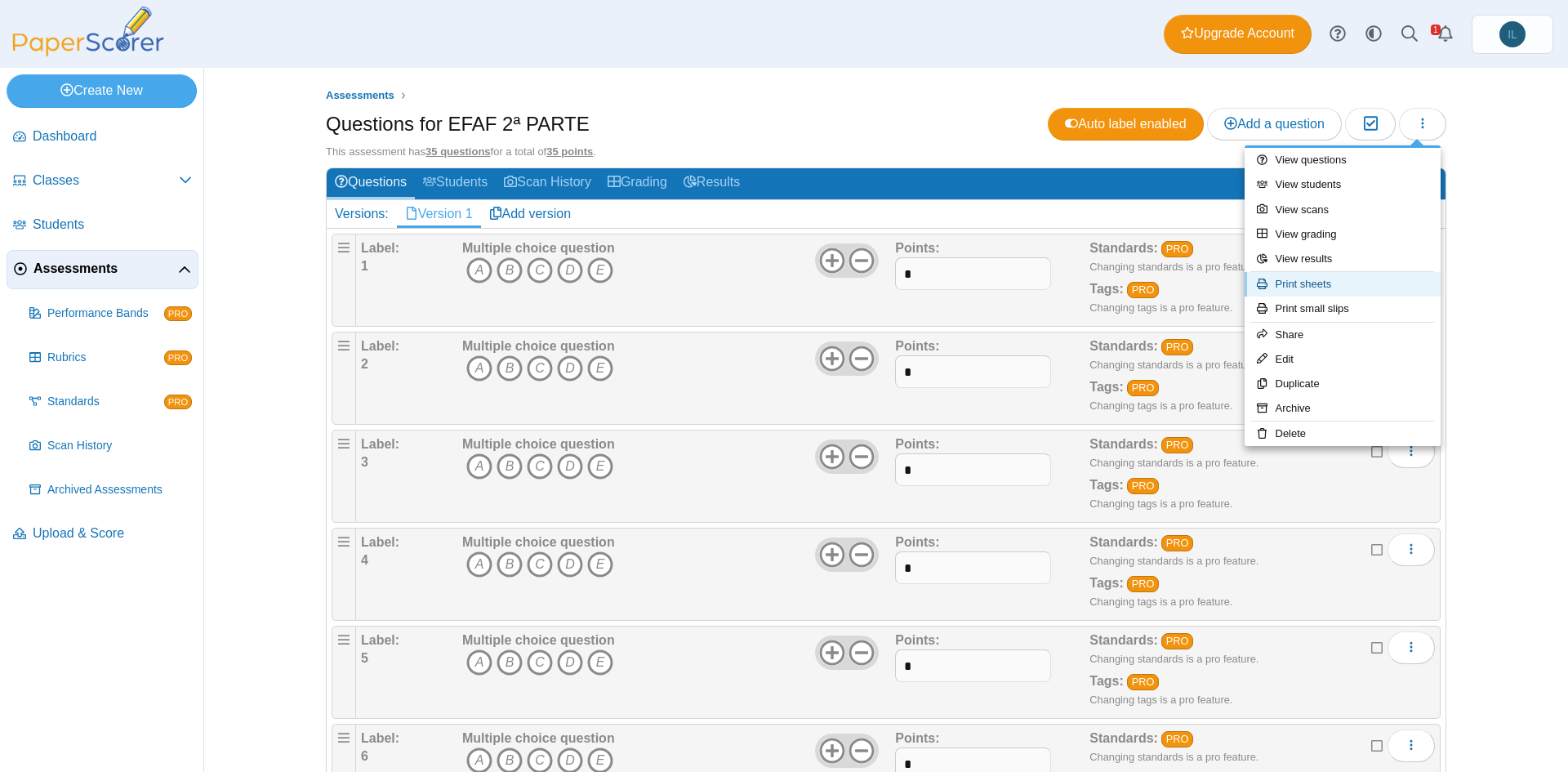
click at [1338, 280] on link "Print sheets" at bounding box center [1342, 283] width 196 height 25
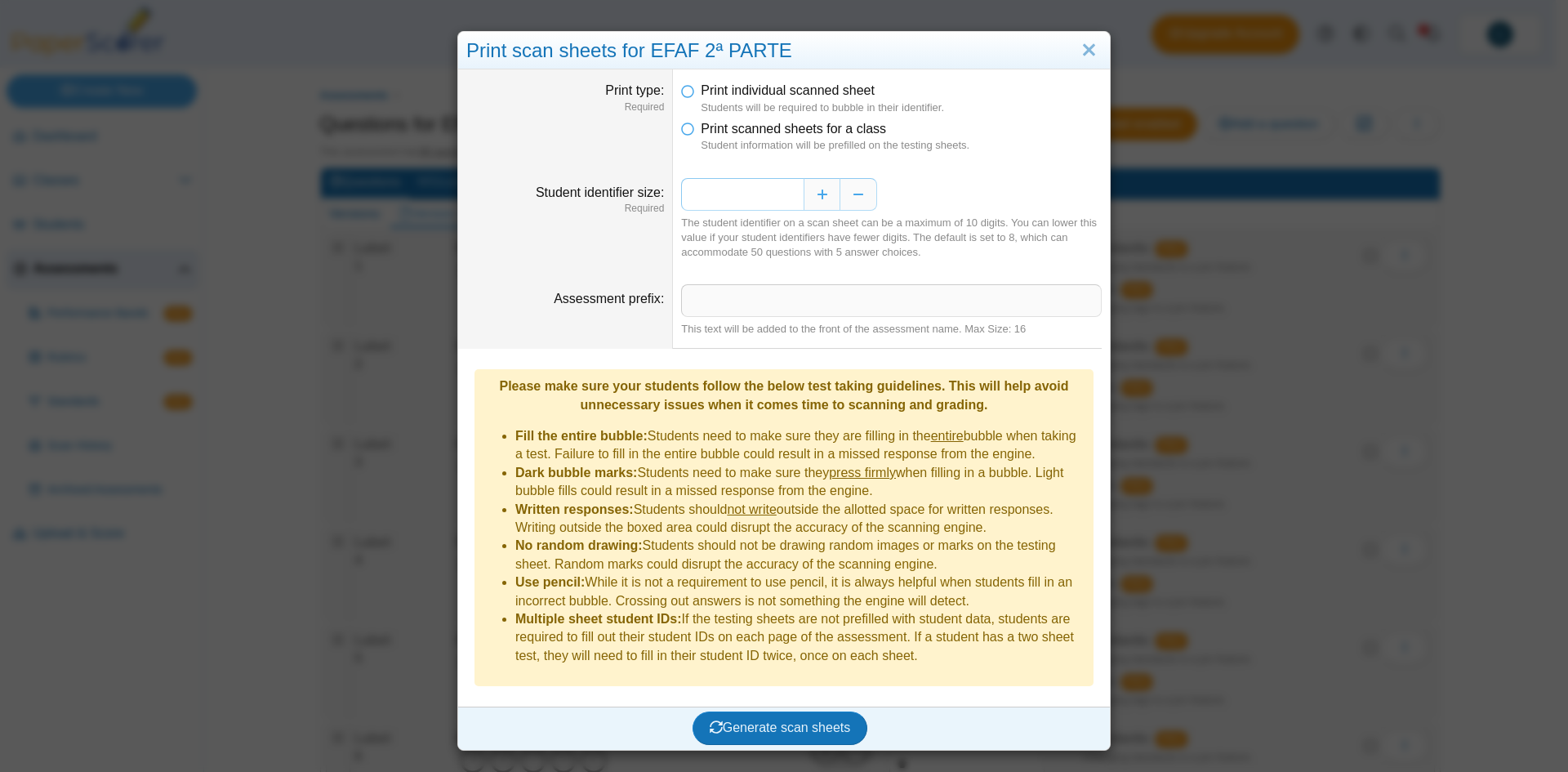
drag, startPoint x: 776, startPoint y: 189, endPoint x: 790, endPoint y: 189, distance: 14.0
click at [790, 189] on input "*" at bounding box center [742, 194] width 122 height 33
type input "*"
click at [732, 91] on span "Print individual scanned sheet" at bounding box center [787, 89] width 174 height 14
click at [919, 272] on dd "* The student identifier on a scan sheet can be a maximum of 10 digits. You can…" at bounding box center [890, 219] width 436 height 107
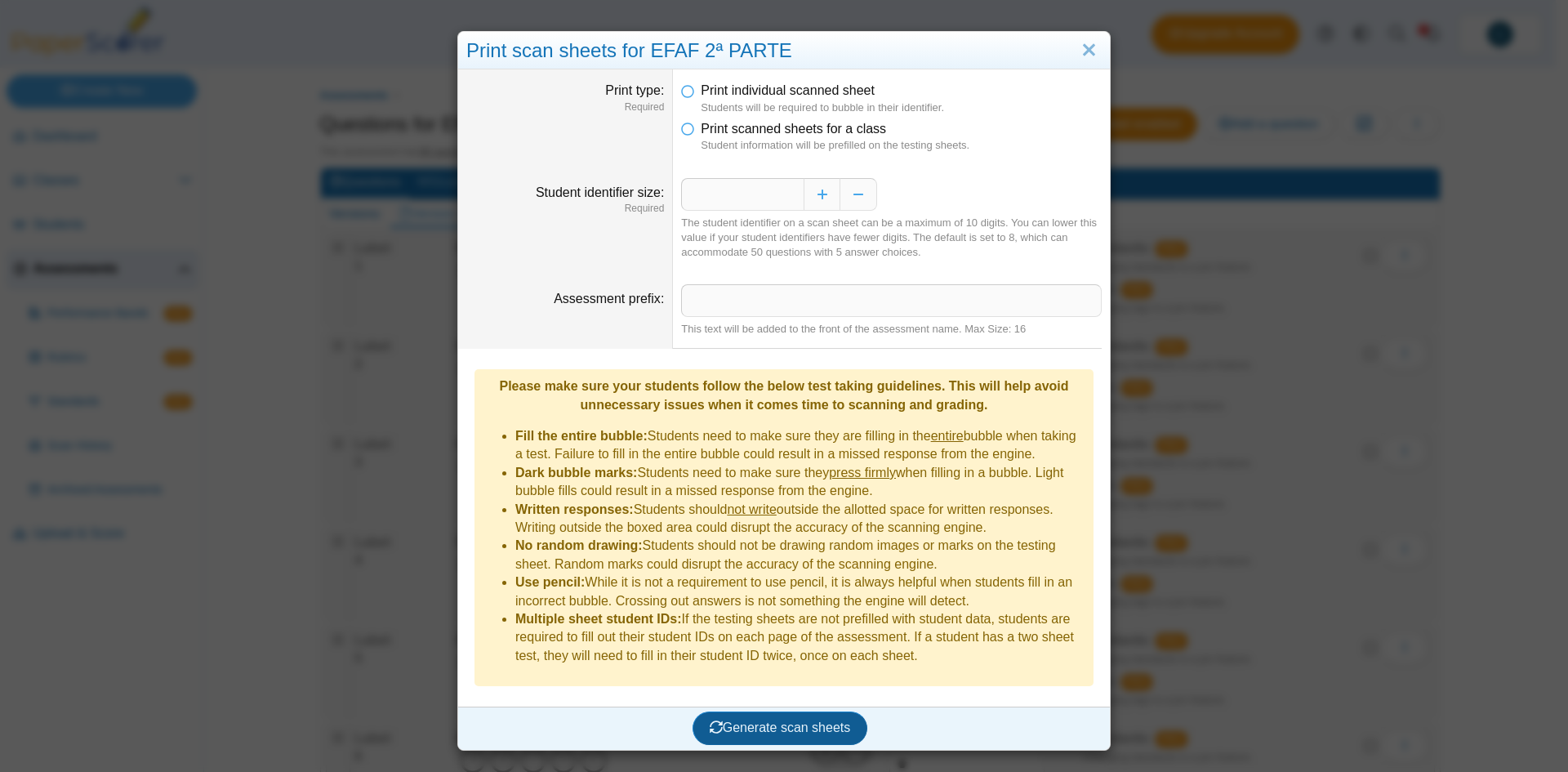
click at [774, 720] on span "Generate scan sheets" at bounding box center [780, 726] width 141 height 14
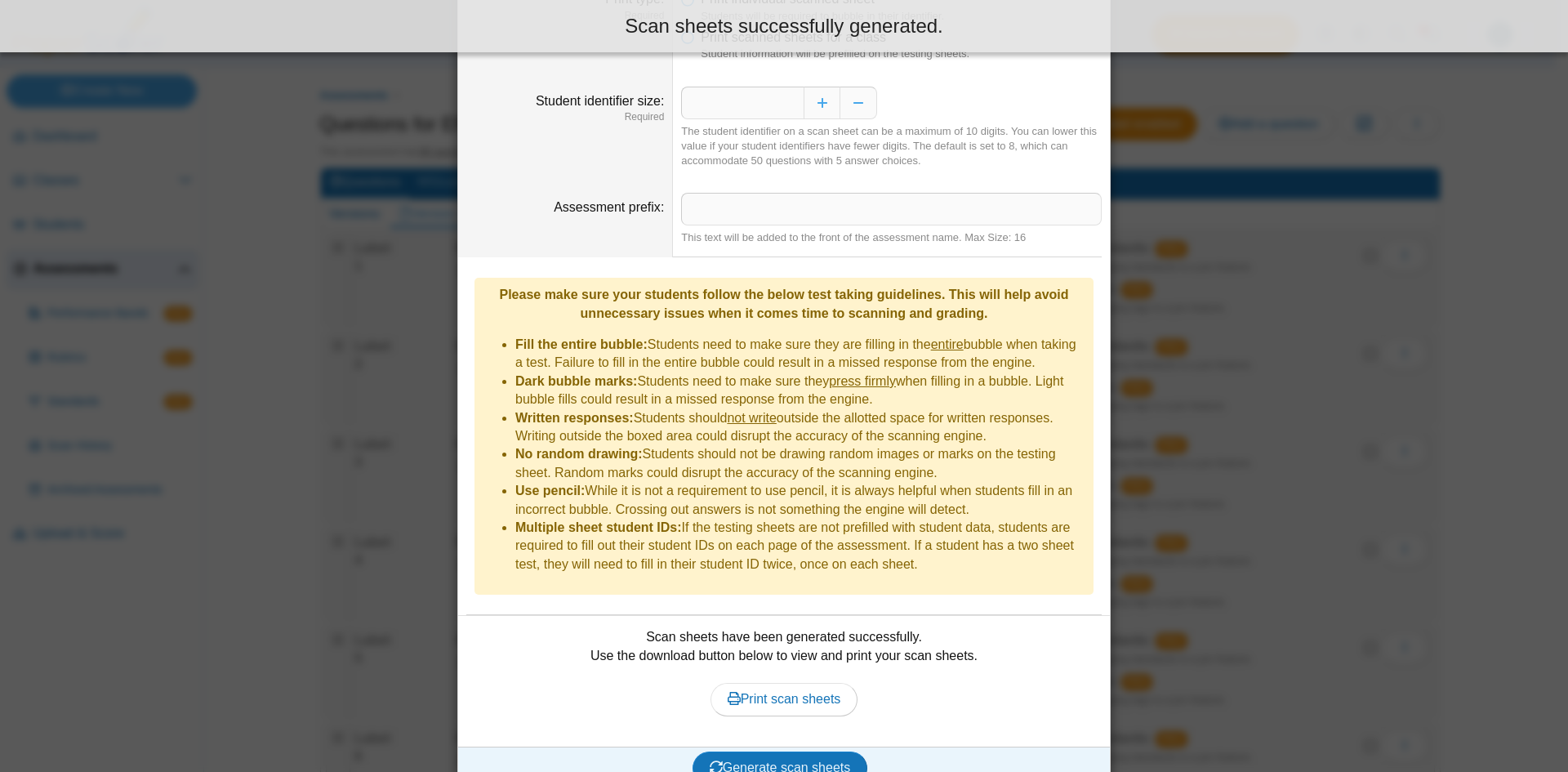
scroll to position [90, 0]
click at [790, 684] on link "Print scan sheets" at bounding box center [784, 700] width 148 height 33
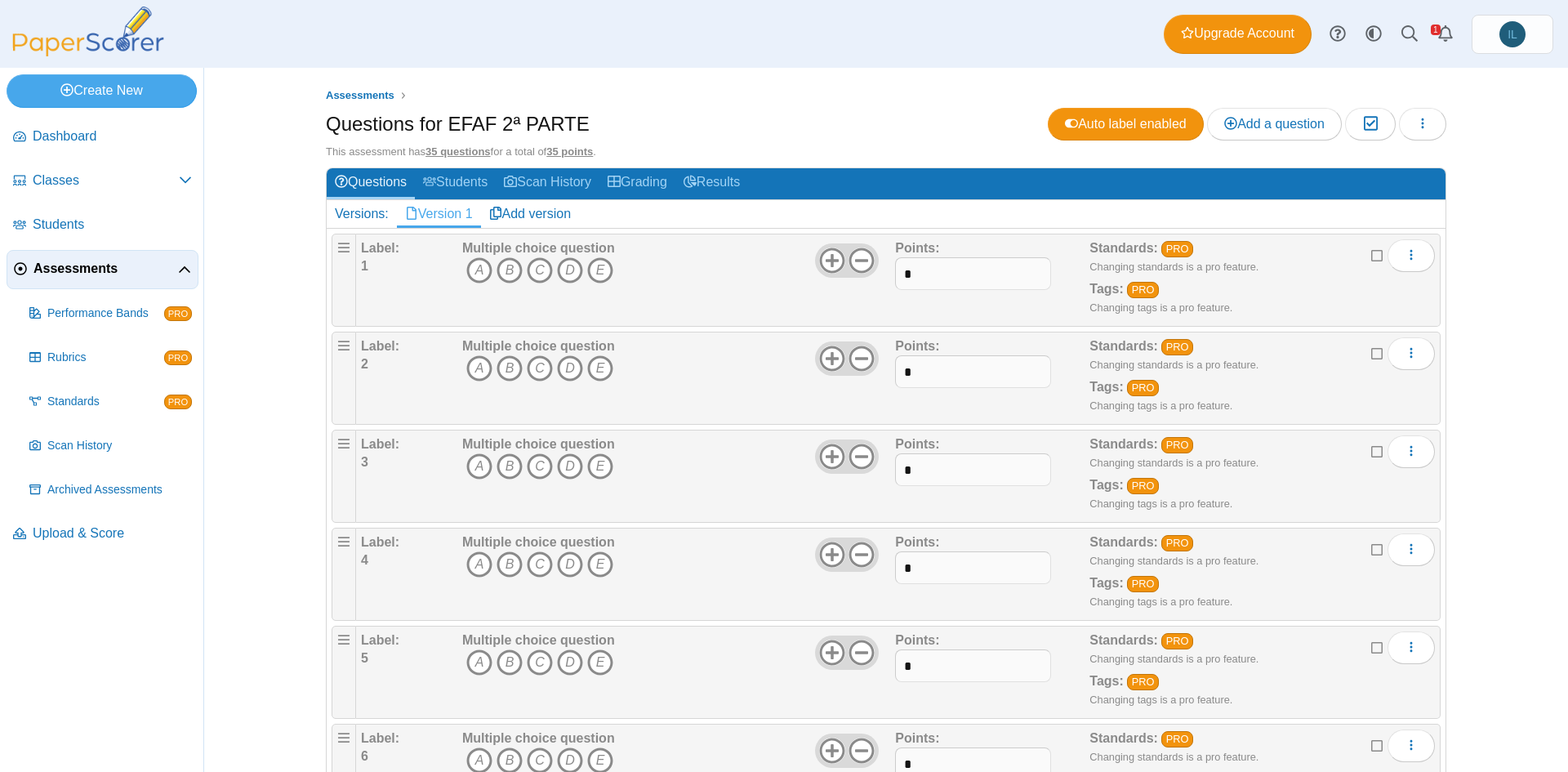
click at [163, 272] on span "Assessments" at bounding box center [106, 269] width 145 height 18
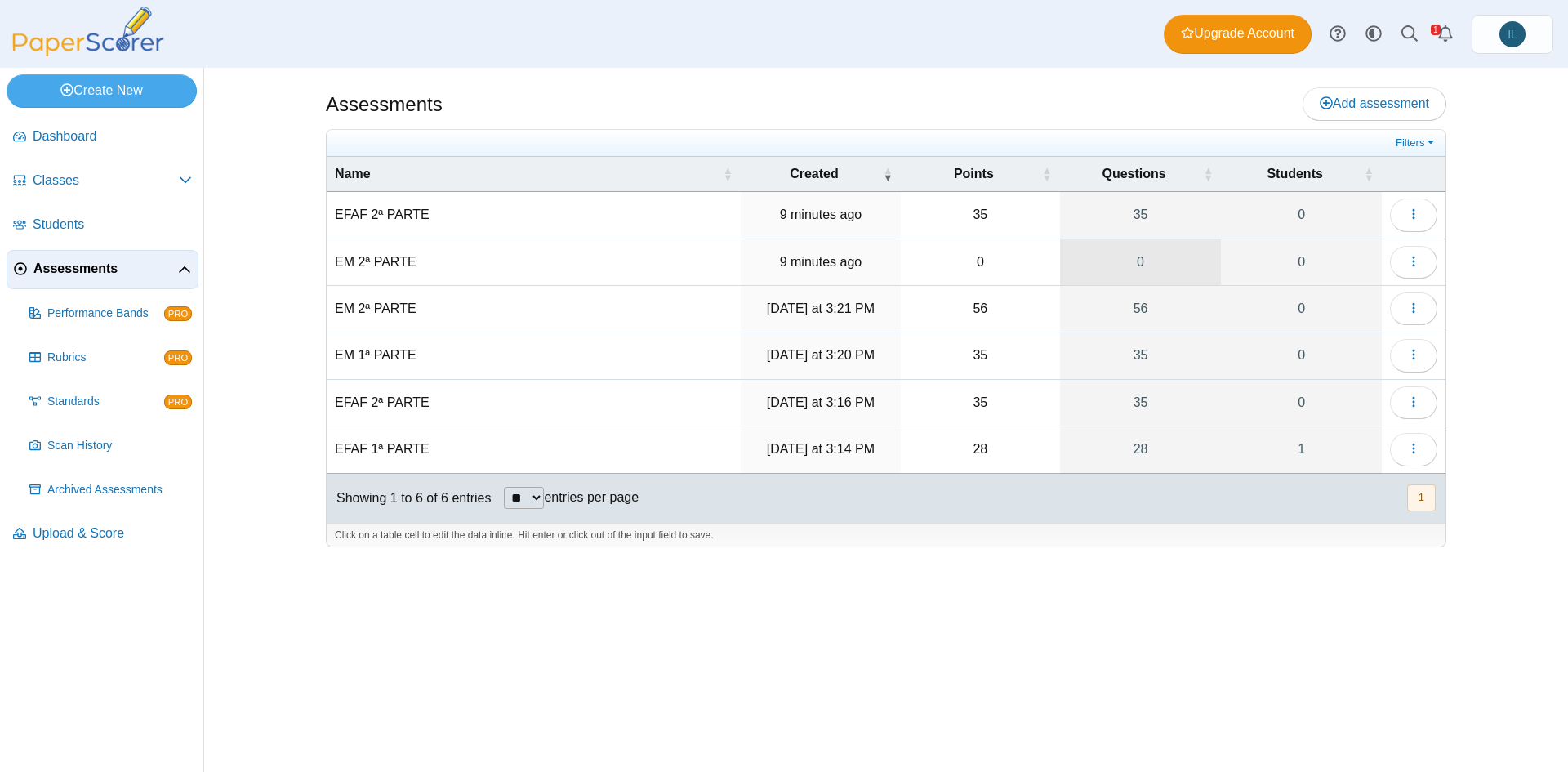
click at [1150, 276] on link "0" at bounding box center [1140, 262] width 161 height 46
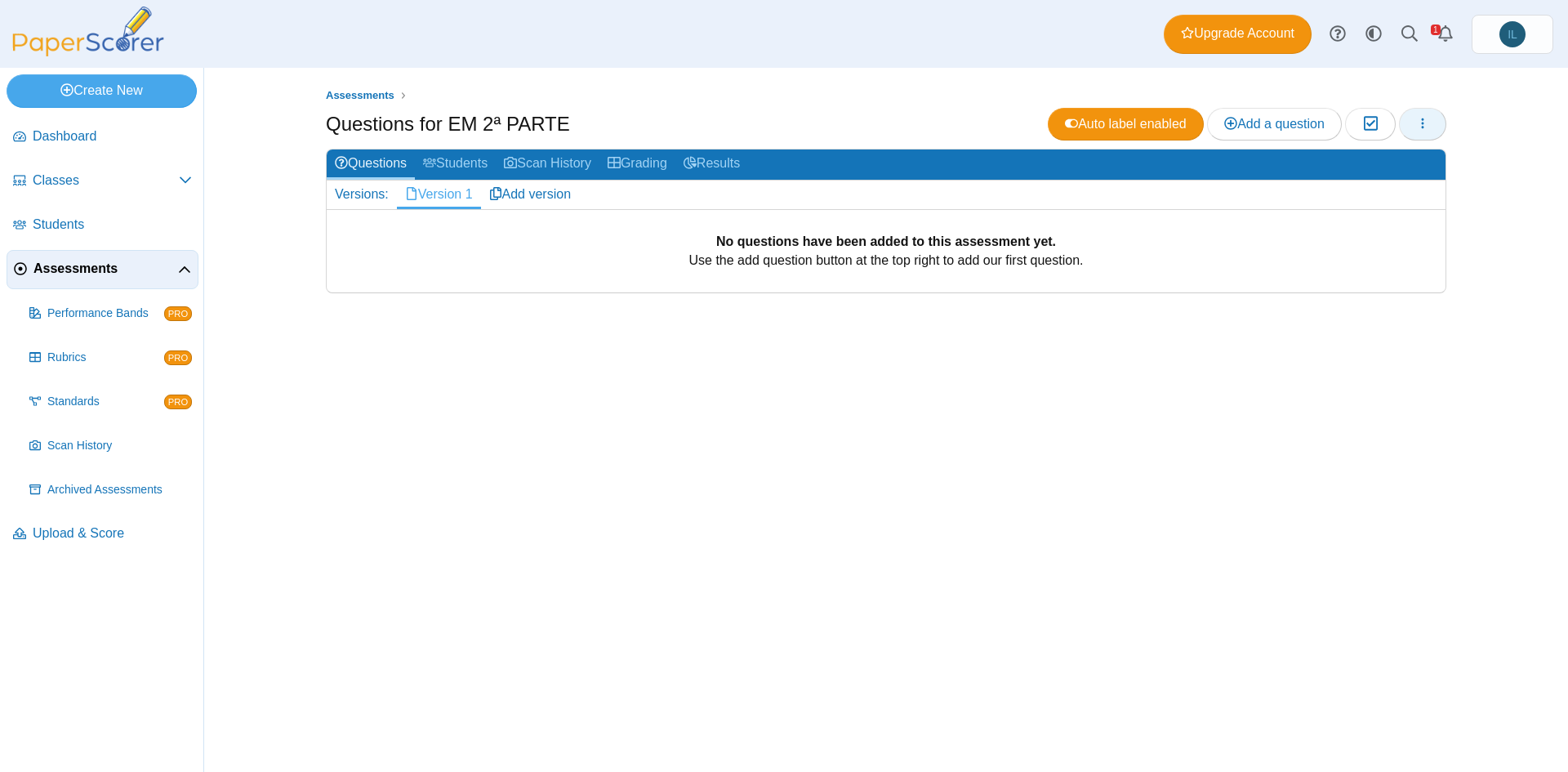
click at [1421, 138] on button "button" at bounding box center [1422, 124] width 47 height 33
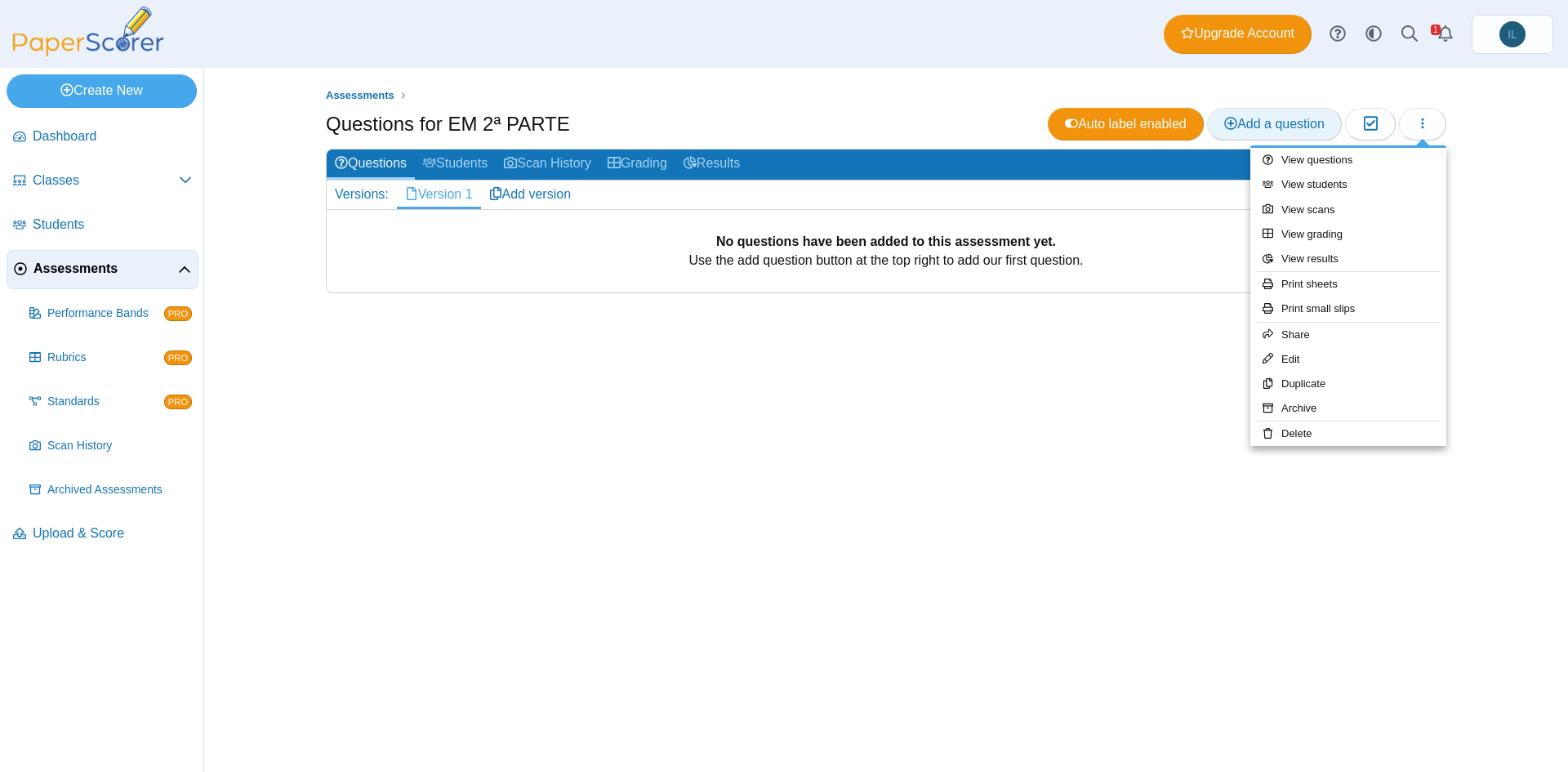
click at [1298, 125] on span "Add a question" at bounding box center [1274, 123] width 100 height 14
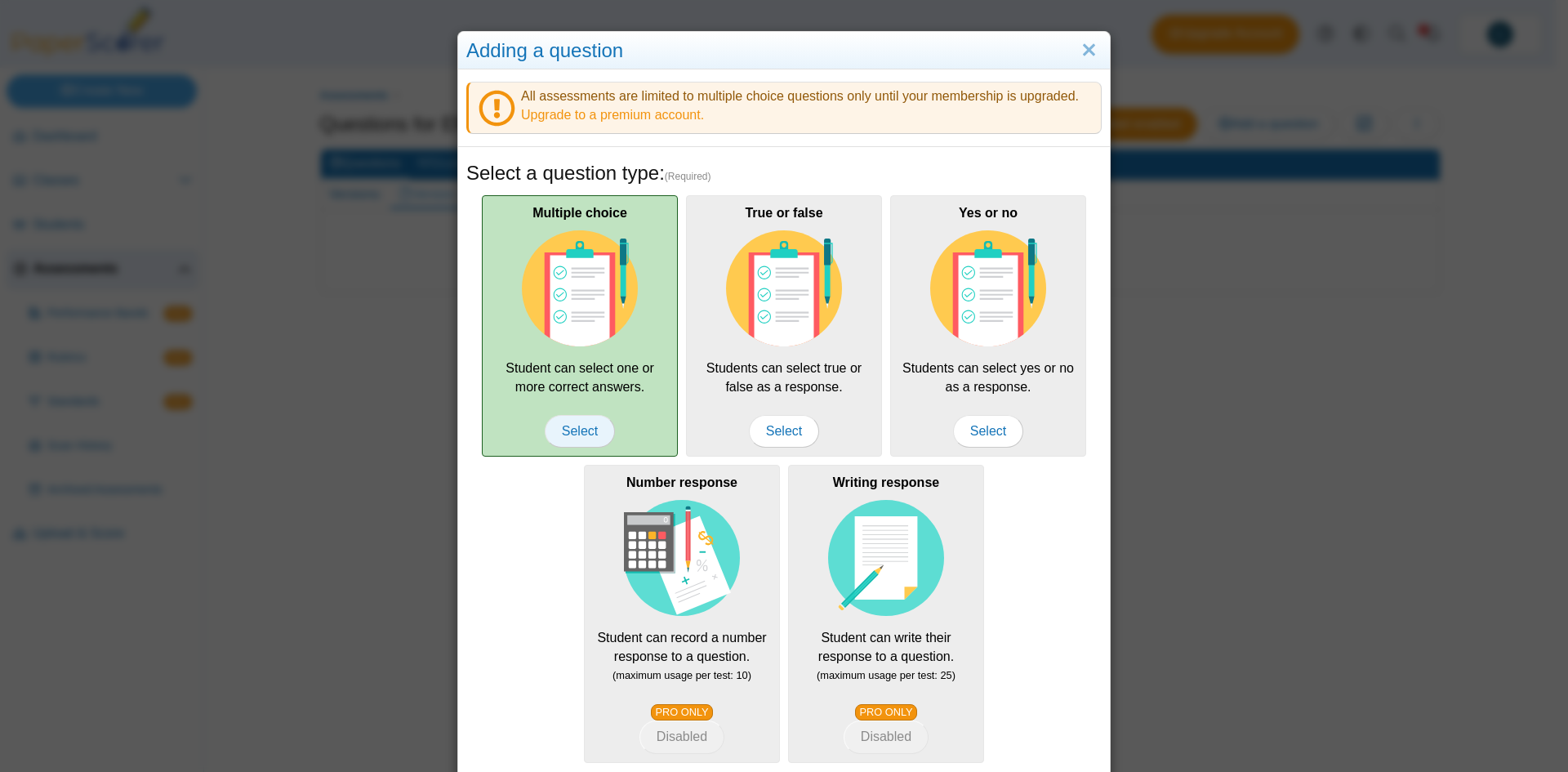
click at [580, 441] on span "Select" at bounding box center [579, 431] width 70 height 33
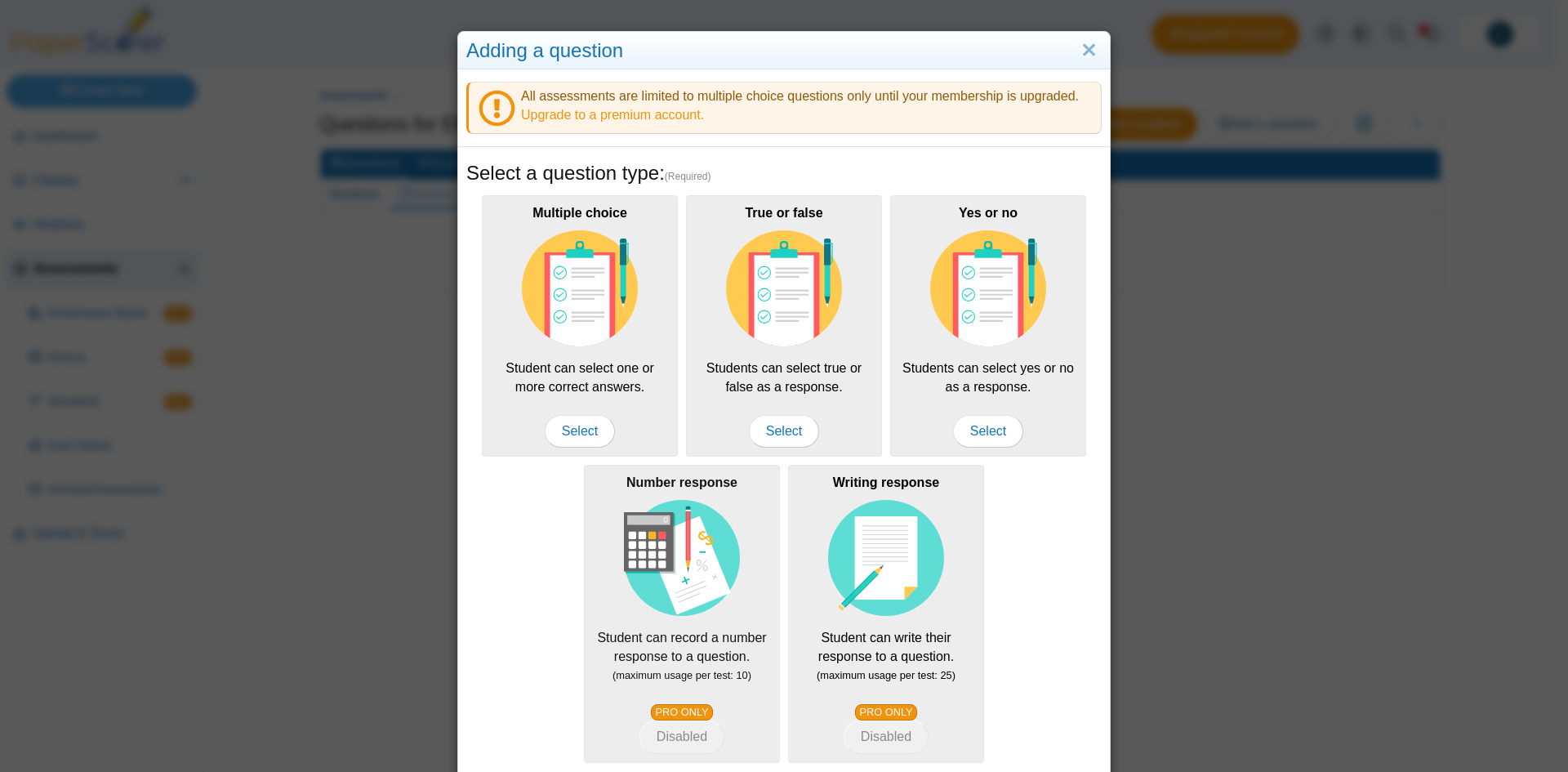
scroll to position [149, 0]
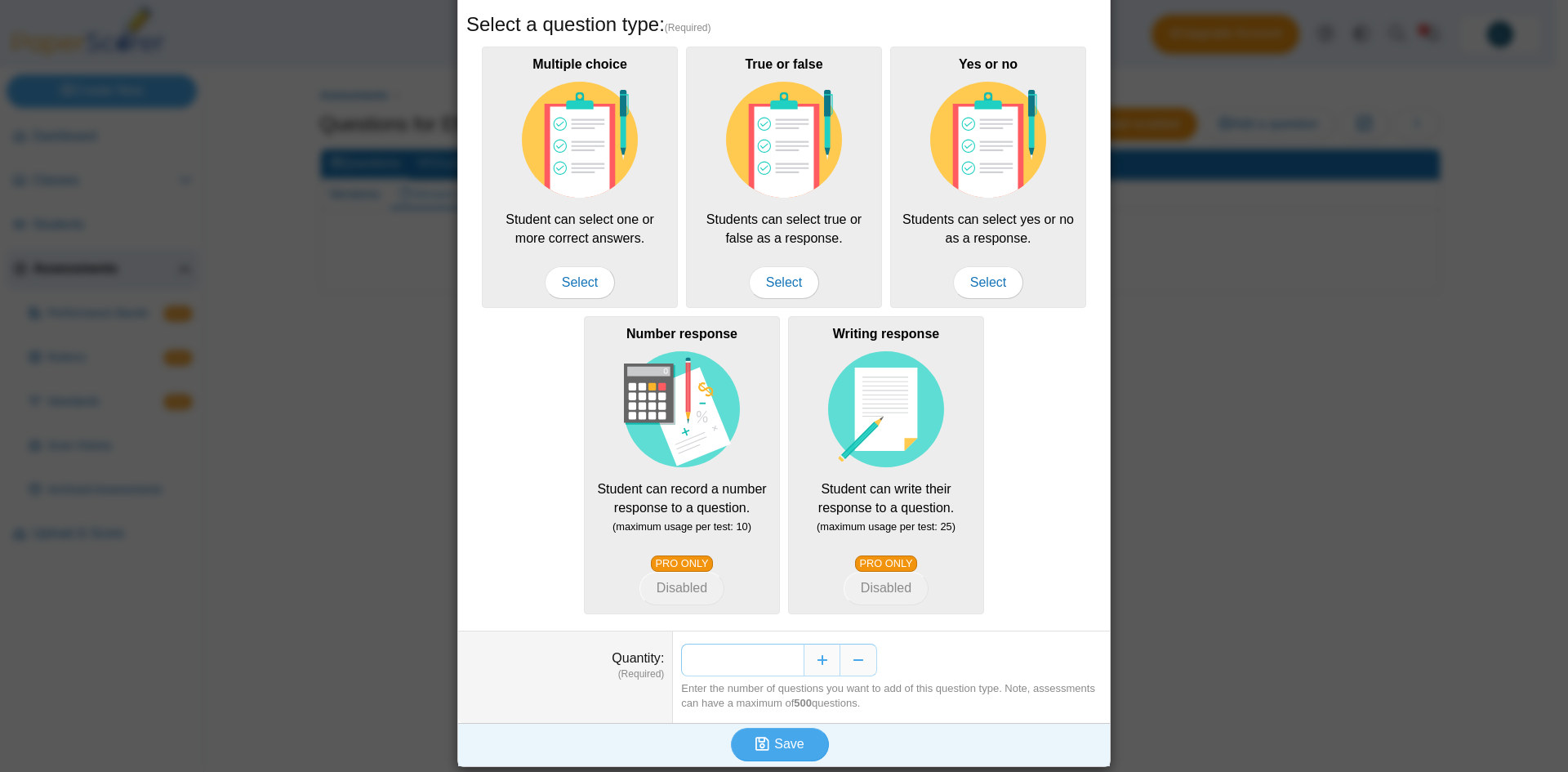
drag, startPoint x: 771, startPoint y: 657, endPoint x: 790, endPoint y: 658, distance: 19.0
click at [790, 658] on input "*" at bounding box center [742, 660] width 122 height 33
type input "**"
click at [782, 742] on span "Save" at bounding box center [789, 743] width 29 height 14
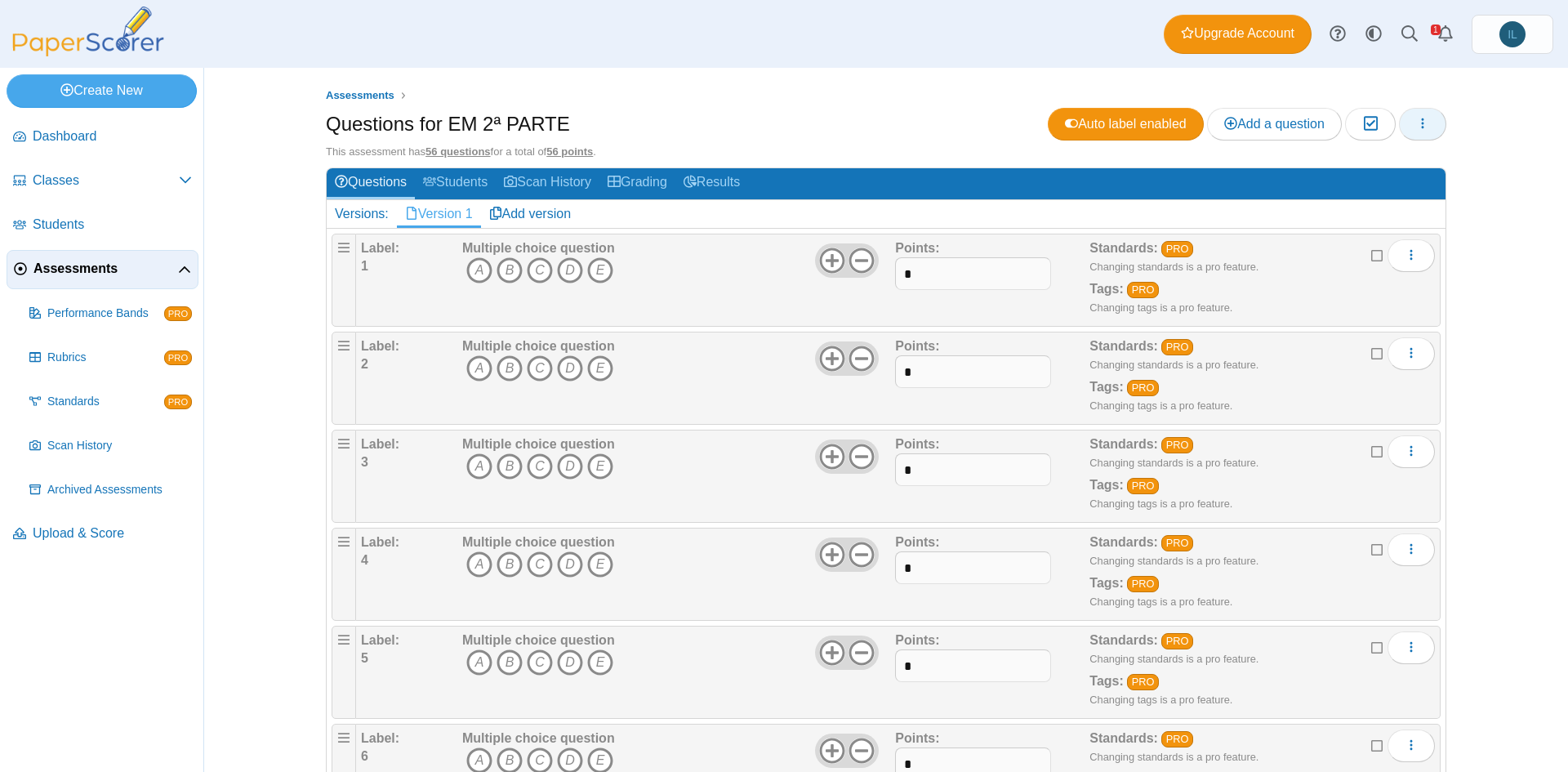
click at [1421, 122] on icon "button" at bounding box center [1422, 123] width 13 height 13
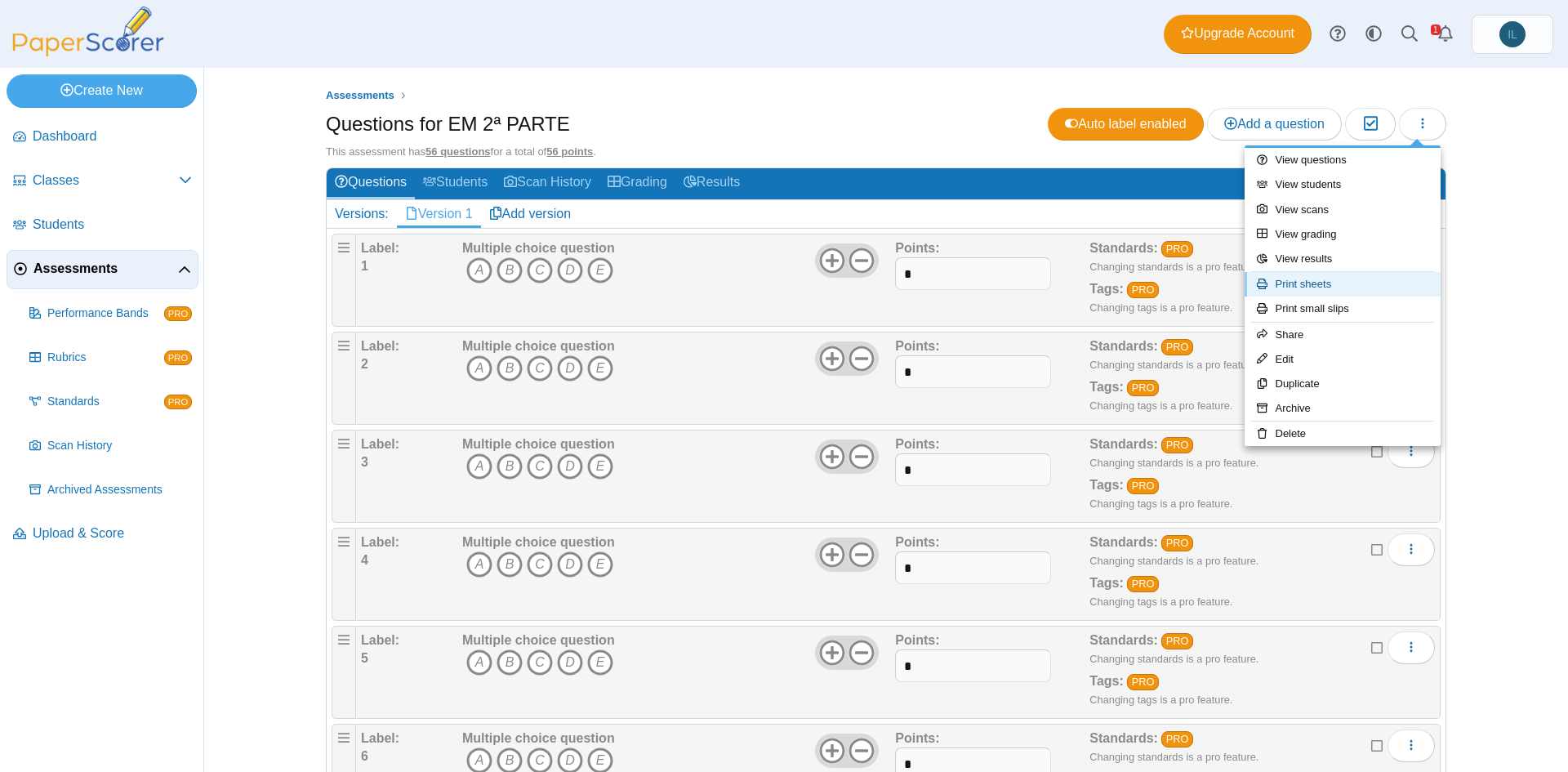
click at [1333, 293] on link "Print sheets" at bounding box center [1342, 283] width 196 height 25
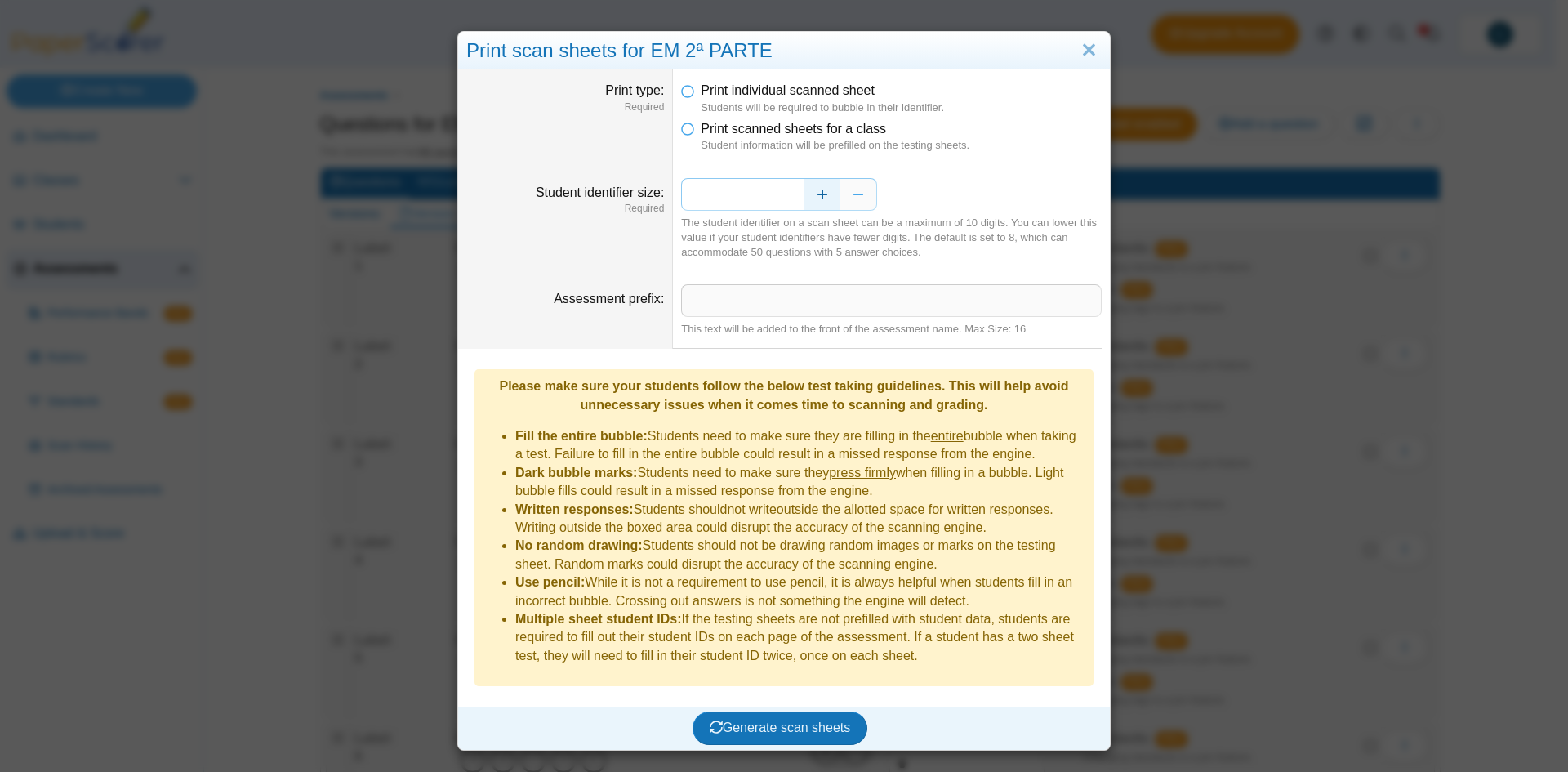
drag, startPoint x: 783, startPoint y: 194, endPoint x: 798, endPoint y: 198, distance: 15.5
click at [798, 198] on div "*" at bounding box center [891, 194] width 421 height 33
type input "*"
click at [801, 720] on span "Generate scan sheets" at bounding box center [780, 726] width 141 height 14
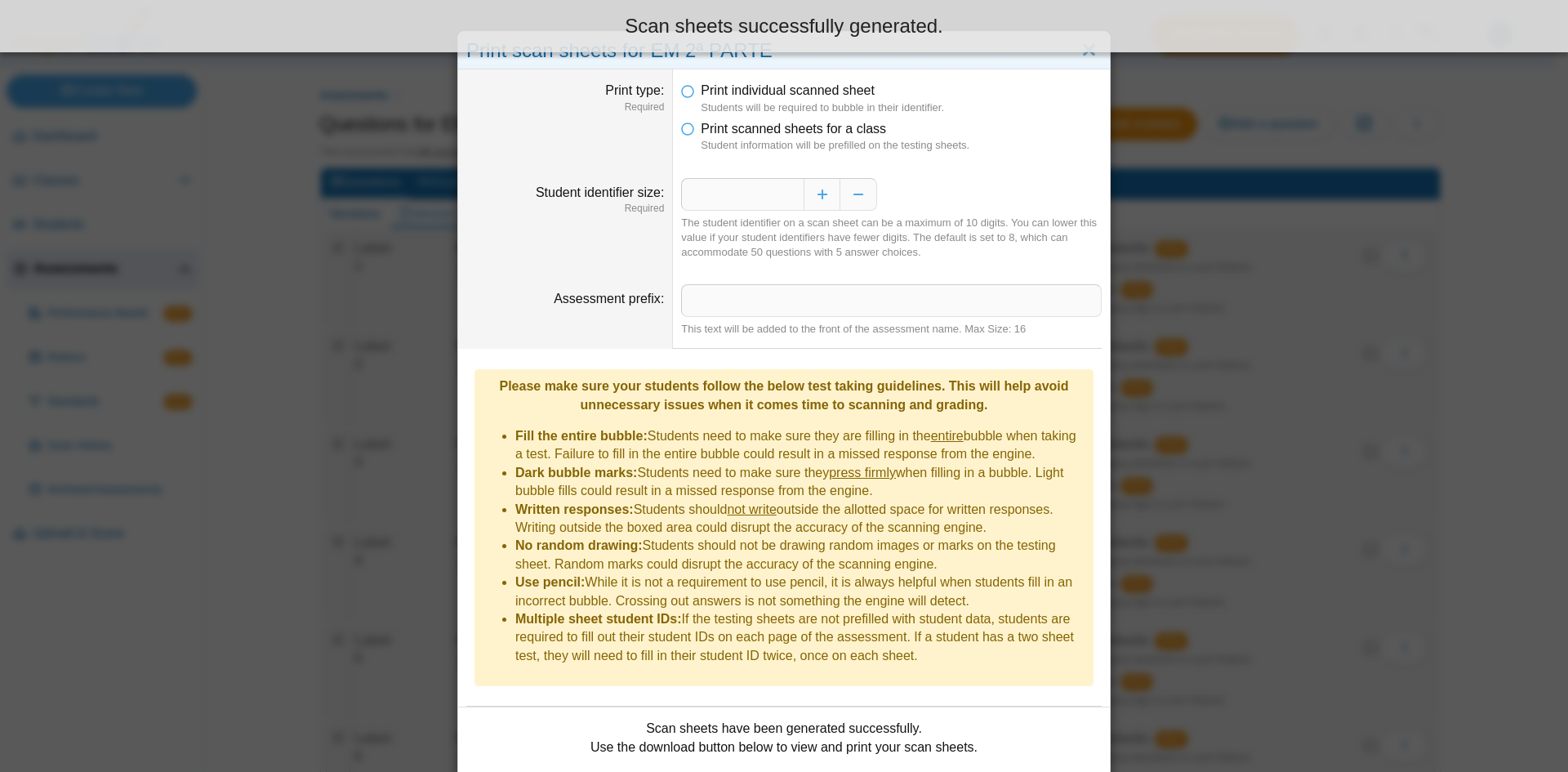
scroll to position [91, 0]
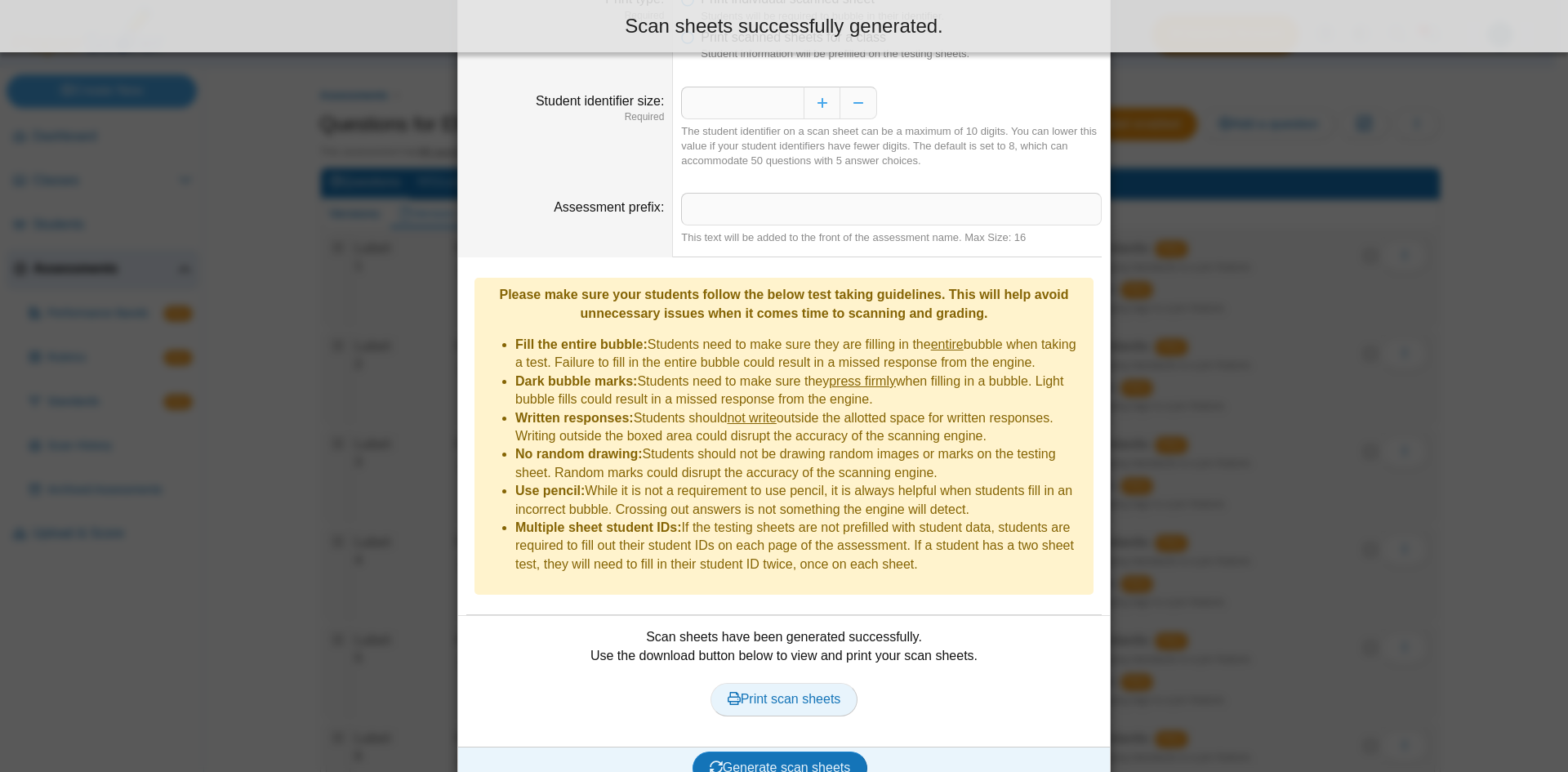
click at [799, 692] on span "Print scan sheets" at bounding box center [784, 698] width 114 height 14
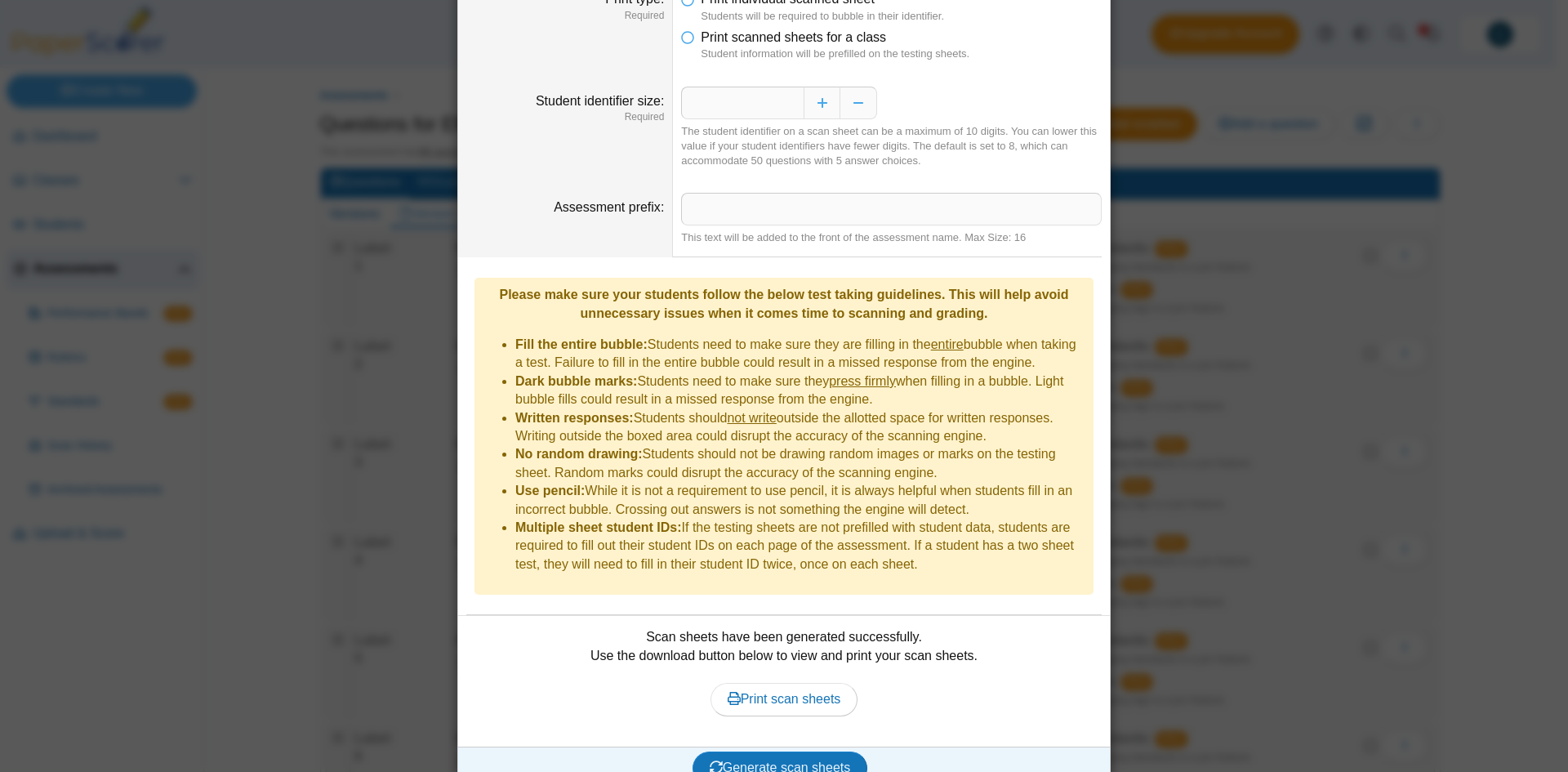
click at [272, 298] on div "**********" at bounding box center [784, 386] width 1568 height 772
